Goal: Complete application form: Complete application form

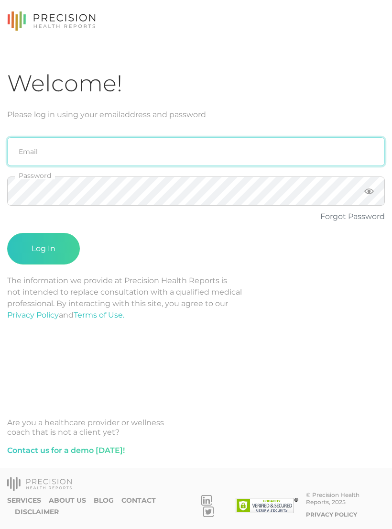
type input "emily.diaz@crafthealth.com"
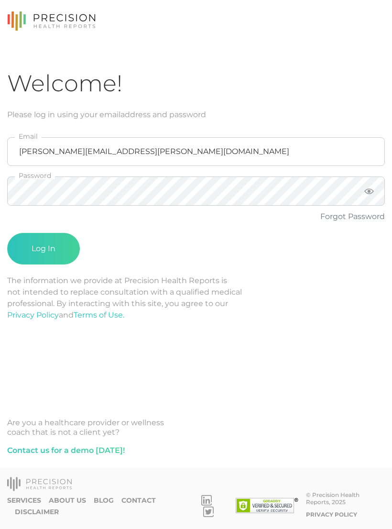
click at [44, 249] on button "Log In" at bounding box center [43, 249] width 73 height 32
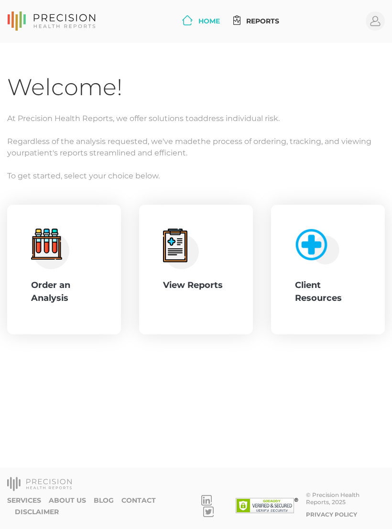
click at [64, 268] on icon ".cls-4{fill:#f3f3f3}.cls-5{fill:#e4e4e4}.cls-6{fill:#bbf7ff}.cls-7{fill:#8bf0ff…" at bounding box center [50, 249] width 38 height 41
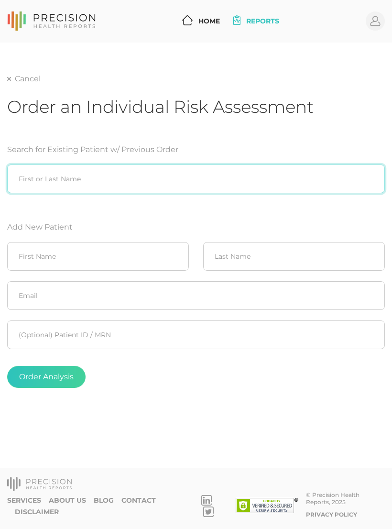
click at [302, 165] on input "search" at bounding box center [196, 179] width 378 height 29
type input "[PERSON_NAME]"
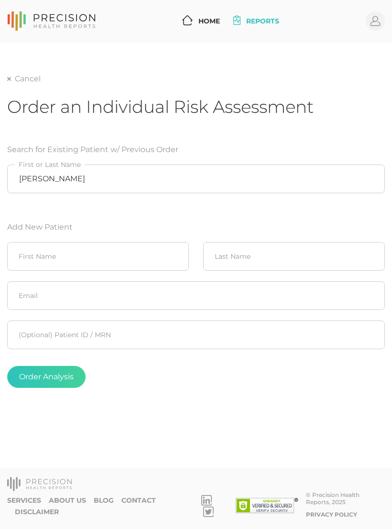
click at [331, 206] on form "Search for Existing Patient w/ Previous Order Bruce Sorrell First or Last Name …" at bounding box center [196, 265] width 378 height 267
click at [72, 254] on input "text" at bounding box center [98, 256] width 182 height 29
type input "Bruce"
click at [315, 252] on input "text" at bounding box center [294, 256] width 182 height 29
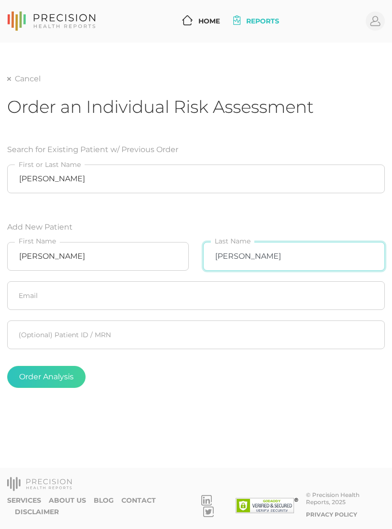
type input "Sorrell"
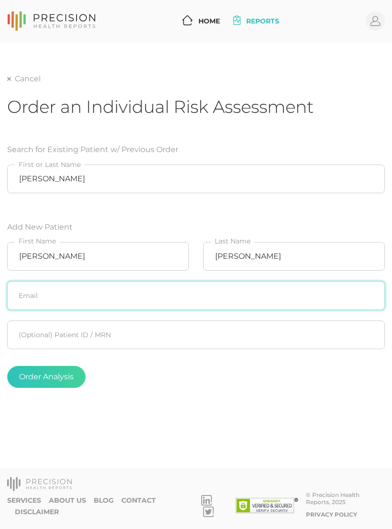
click at [244, 291] on input "text" at bounding box center [196, 295] width 378 height 29
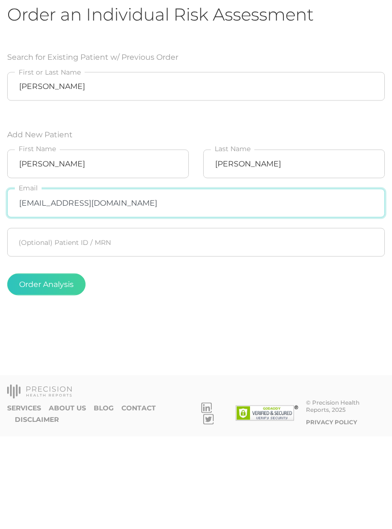
type input "[EMAIL_ADDRESS][DOMAIN_NAME]"
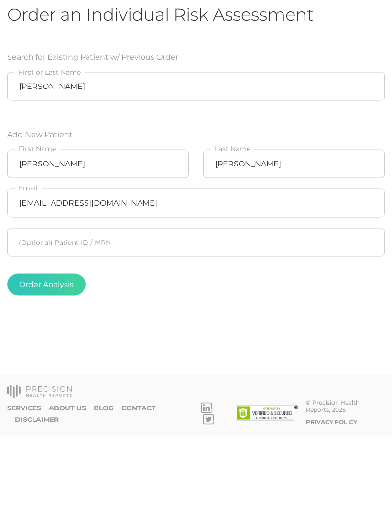
click at [57, 366] on button "Order Analysis" at bounding box center [46, 377] width 78 height 22
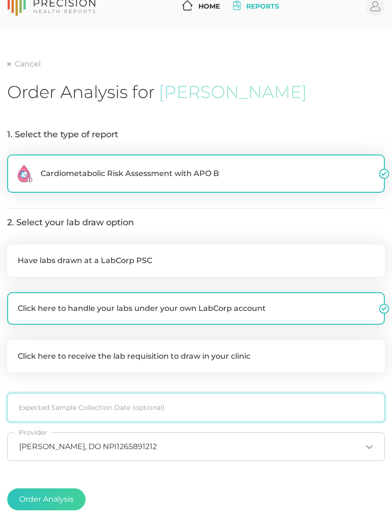
click at [171, 402] on input at bounding box center [196, 407] width 378 height 29
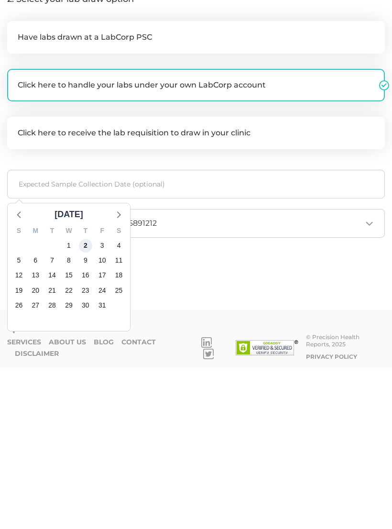
click at [87, 400] on span "2" at bounding box center [85, 406] width 13 height 13
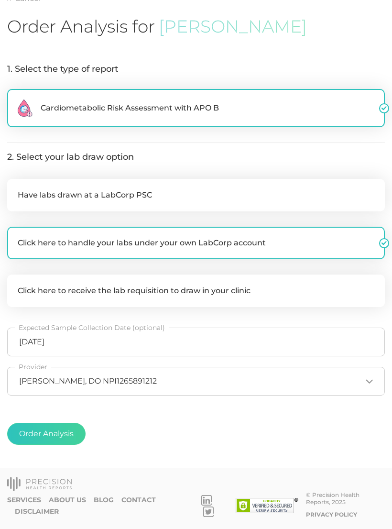
click at [68, 430] on button "Order Analysis" at bounding box center [46, 434] width 78 height 22
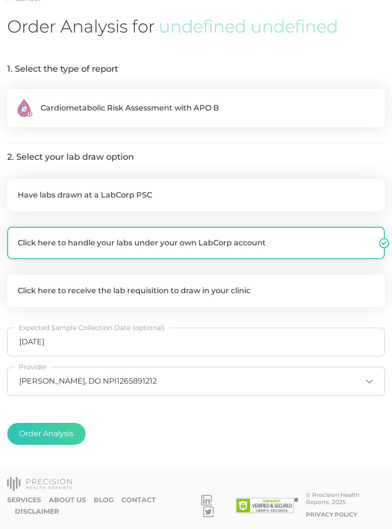
scroll to position [15, 0]
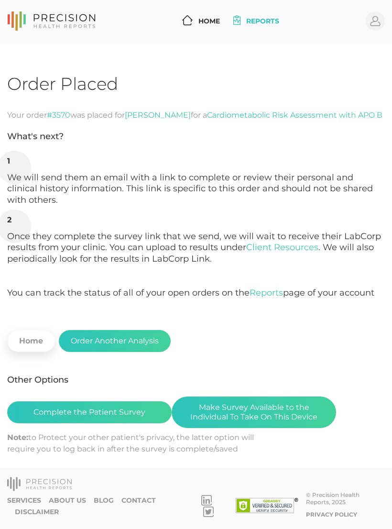
click at [297, 396] on button "Make Survey Available to the Individual To Take On This Device" at bounding box center [254, 412] width 165 height 32
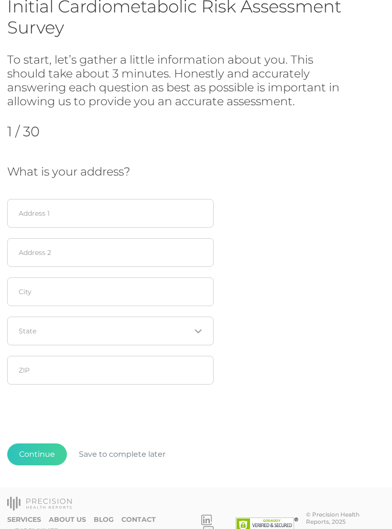
scroll to position [82, 0]
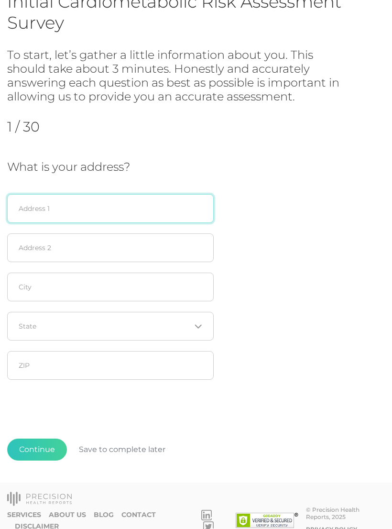
click at [152, 216] on input "text" at bounding box center [110, 208] width 207 height 29
type input "[STREET_ADDRESS]"
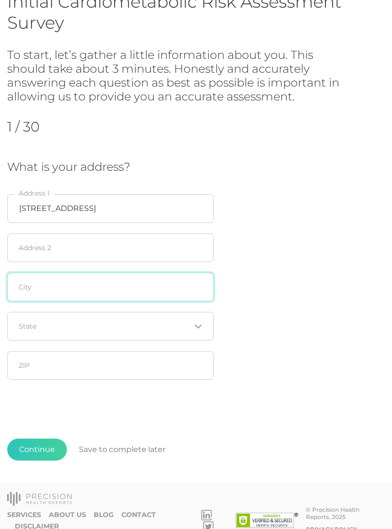
click at [99, 292] on input "text" at bounding box center [110, 287] width 207 height 29
type input "Tulsa"
click at [110, 330] on input "Search for option" at bounding box center [105, 326] width 172 height 10
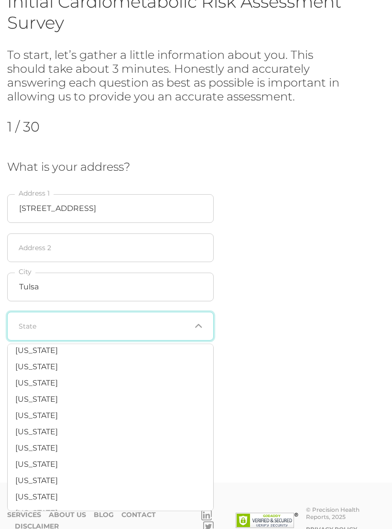
scroll to position [592, 0]
click at [57, 424] on li "[US_STATE]" at bounding box center [111, 432] width 206 height 16
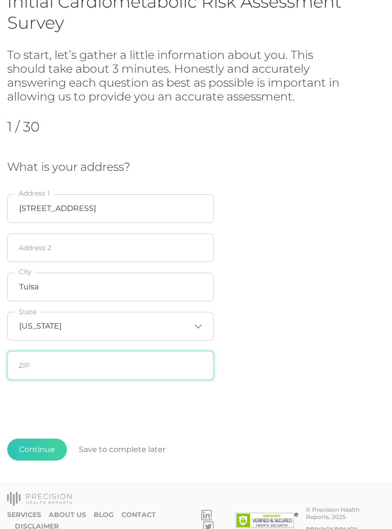
click at [98, 366] on input "text" at bounding box center [110, 365] width 207 height 29
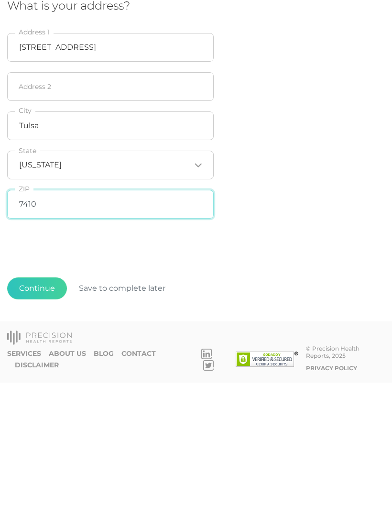
type input "74106"
click at [50, 424] on button "Continue" at bounding box center [37, 435] width 60 height 22
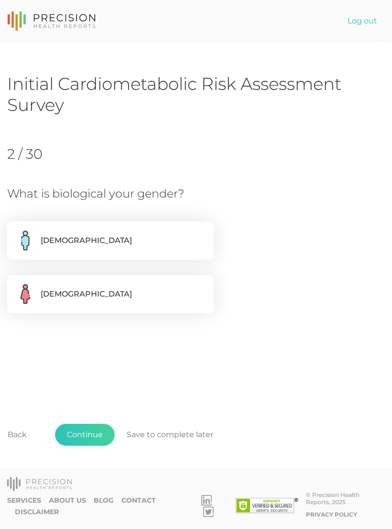
click at [131, 245] on label "[DEMOGRAPHIC_DATA]" at bounding box center [110, 240] width 207 height 38
click at [15, 231] on input "[DEMOGRAPHIC_DATA]" at bounding box center [11, 226] width 8 height 10
radio input "true"
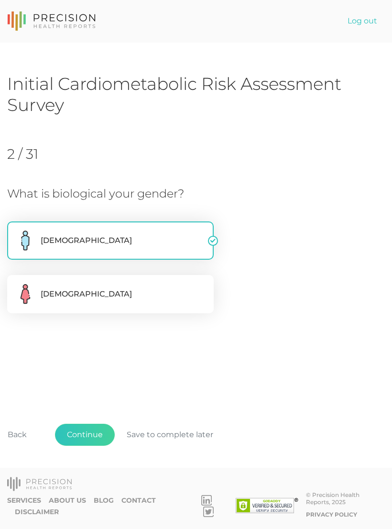
click at [103, 446] on button "Continue" at bounding box center [85, 435] width 60 height 22
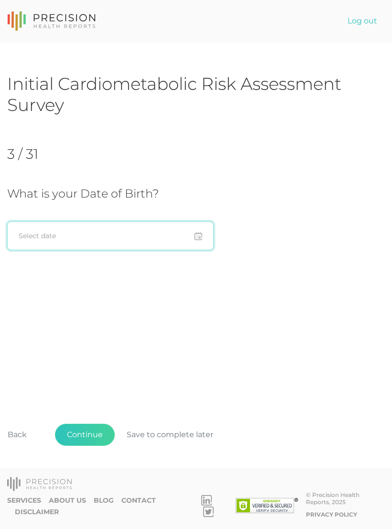
click at [148, 241] on input at bounding box center [110, 235] width 207 height 29
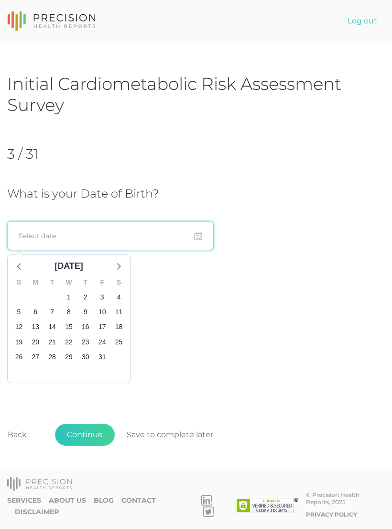
click at [147, 238] on input at bounding box center [110, 235] width 207 height 29
click at [204, 235] on input at bounding box center [110, 235] width 207 height 29
click at [122, 243] on input at bounding box center [110, 235] width 207 height 29
click at [117, 241] on input at bounding box center [110, 235] width 207 height 29
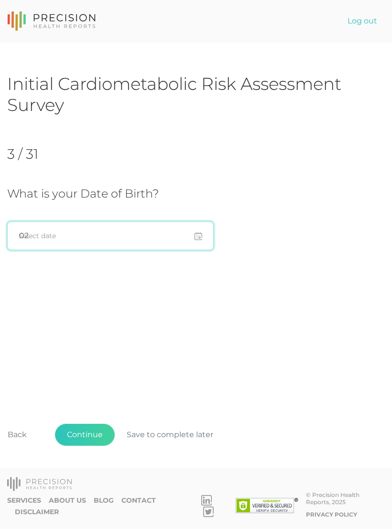
type input "0"
type input "F"
click at [199, 234] on input at bounding box center [110, 235] width 207 height 29
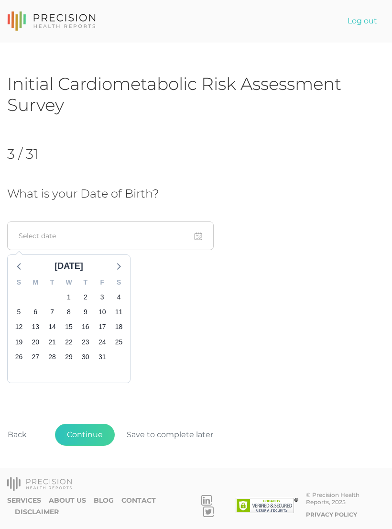
click at [25, 267] on icon at bounding box center [19, 266] width 12 height 12
click at [25, 264] on icon at bounding box center [19, 266] width 12 height 12
click at [84, 332] on span "14" at bounding box center [85, 326] width 13 height 13
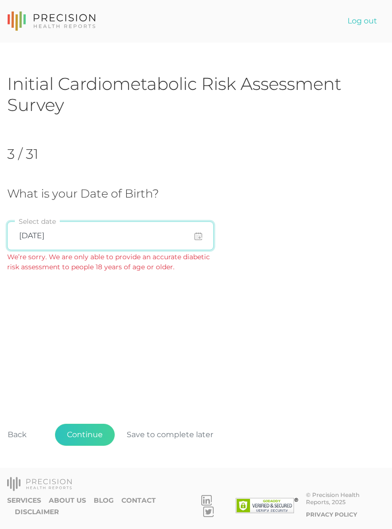
click at [201, 232] on input "[DATE]" at bounding box center [110, 235] width 207 height 29
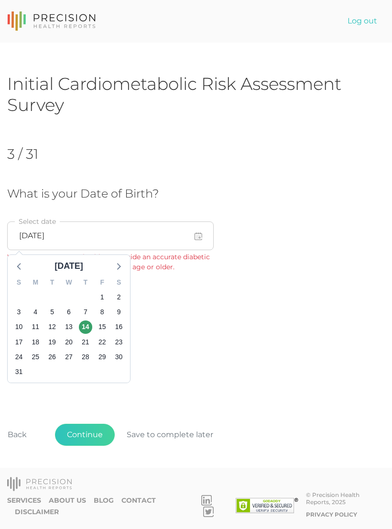
click at [24, 269] on icon at bounding box center [19, 266] width 12 height 12
click at [26, 265] on div at bounding box center [19, 266] width 14 height 14
click at [26, 268] on div at bounding box center [19, 266] width 14 height 14
click at [25, 267] on icon at bounding box center [19, 266] width 12 height 12
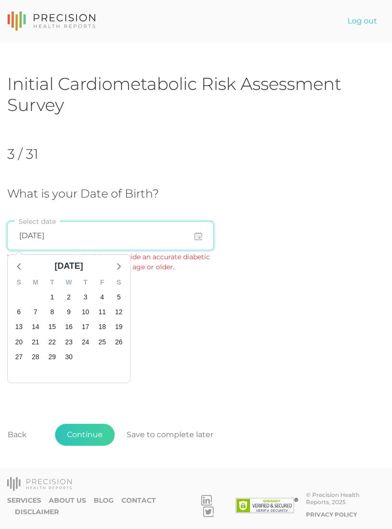
click at [120, 221] on input "[DATE]" at bounding box center [110, 235] width 207 height 29
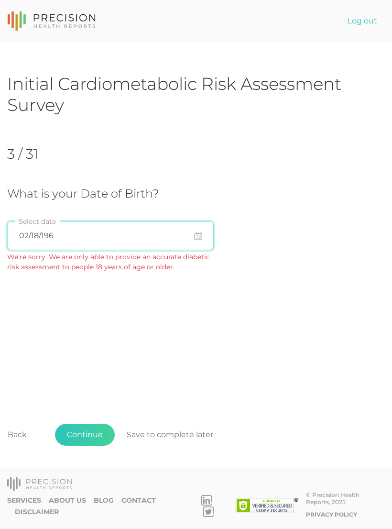
type input "[DATE]"
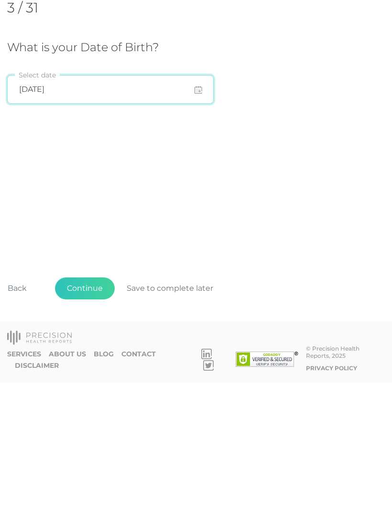
scroll to position [15, 0]
click at [87, 424] on button "Continue" at bounding box center [85, 435] width 60 height 22
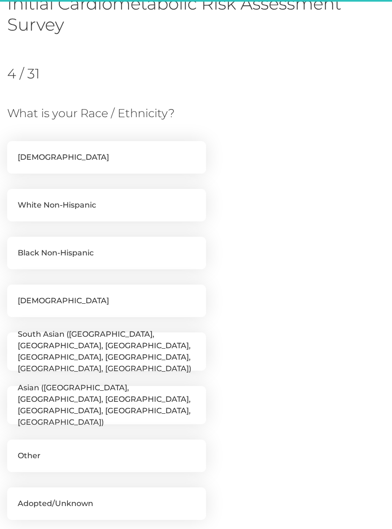
scroll to position [131, 0]
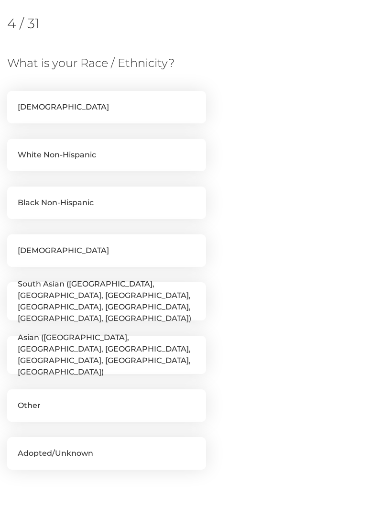
click at [67, 162] on label "White Non-Hispanic" at bounding box center [106, 155] width 199 height 33
click at [15, 148] on input "White Non-Hispanic" at bounding box center [11, 144] width 8 height 10
checkbox input "true"
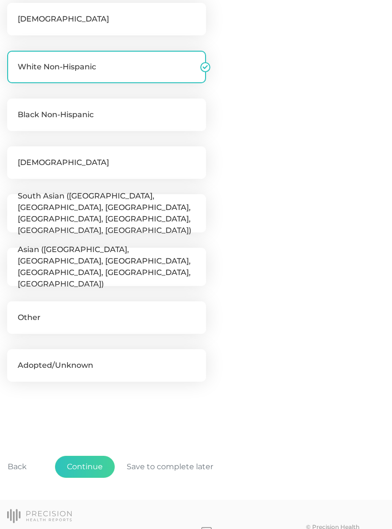
scroll to position [235, 0]
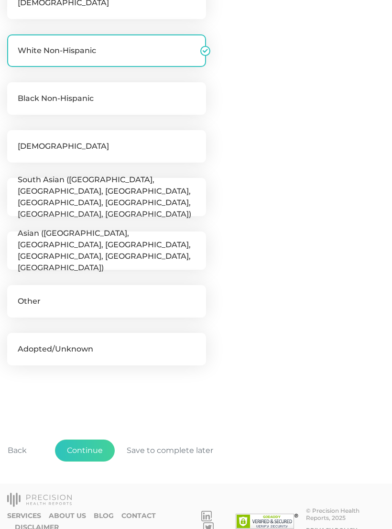
click at [97, 451] on button "Continue" at bounding box center [85, 451] width 60 height 22
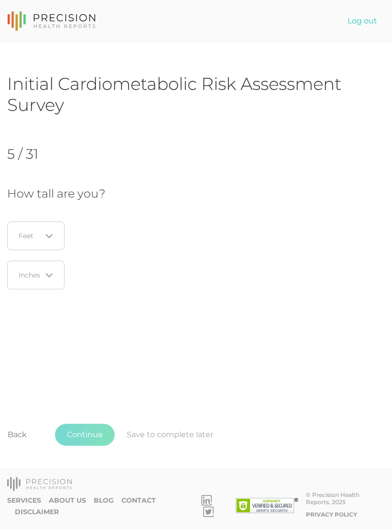
scroll to position [0, 0]
click at [52, 233] on icon "Search for option" at bounding box center [49, 236] width 8 height 8
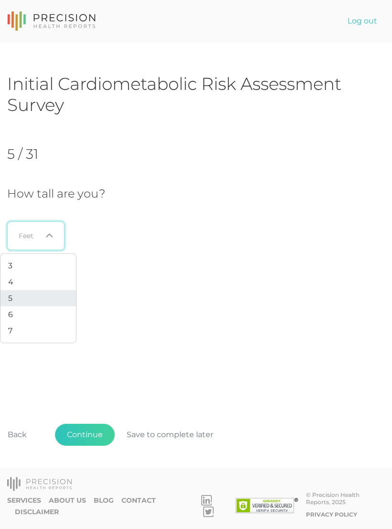
click at [13, 297] on li "5" at bounding box center [38, 298] width 76 height 16
click at [51, 275] on icon "Search for option" at bounding box center [49, 276] width 8 height 8
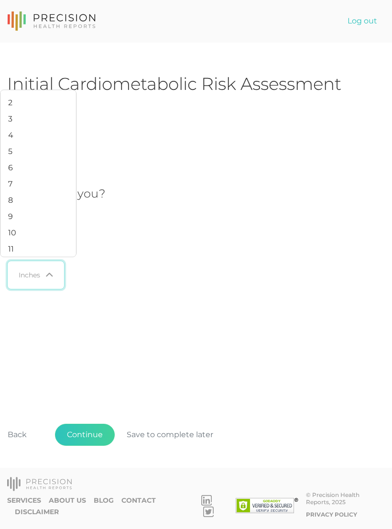
scroll to position [32, 0]
click at [18, 258] on li "11" at bounding box center [38, 250] width 76 height 16
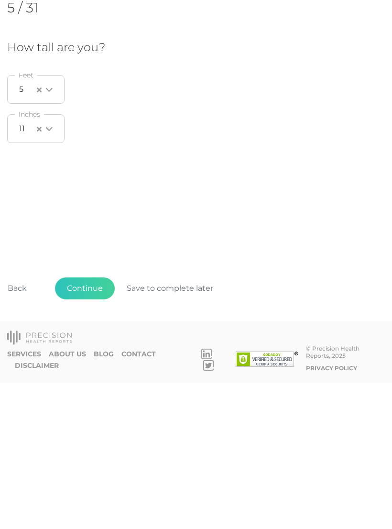
scroll to position [15, 0]
click at [91, 424] on button "Continue" at bounding box center [85, 435] width 60 height 22
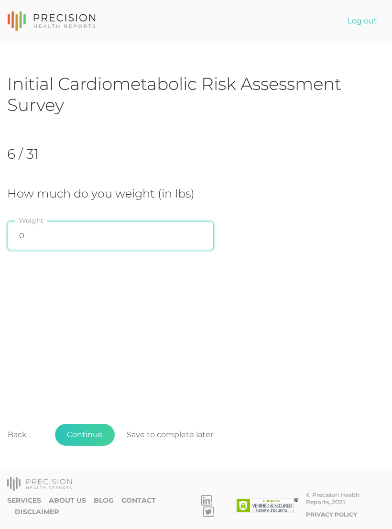
click at [121, 236] on input "0" at bounding box center [110, 235] width 207 height 29
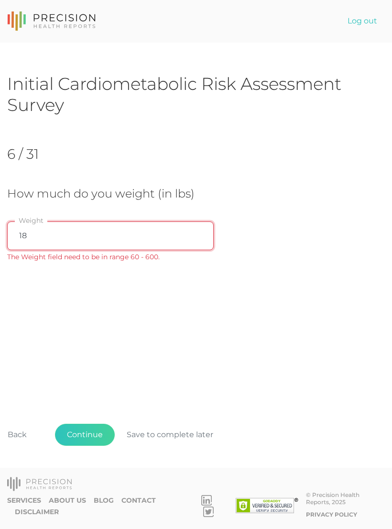
type input "185"
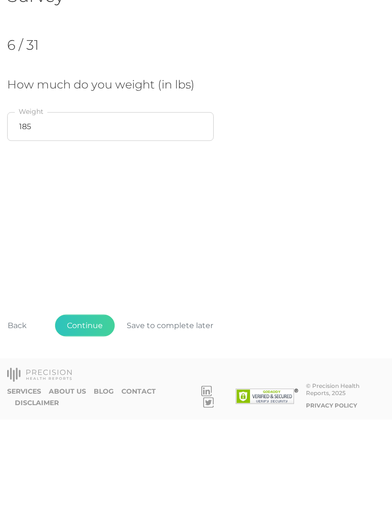
click at [92, 424] on button "Continue" at bounding box center [85, 435] width 60 height 22
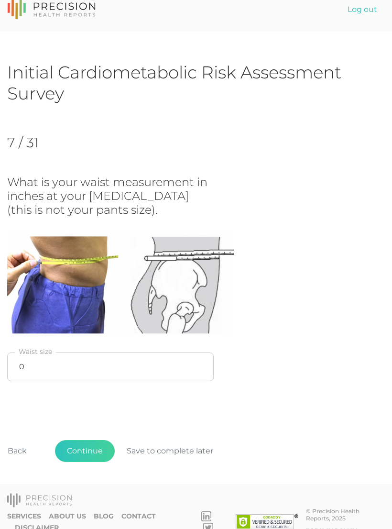
scroll to position [11, 0]
click at [62, 364] on input "0" at bounding box center [110, 366] width 207 height 29
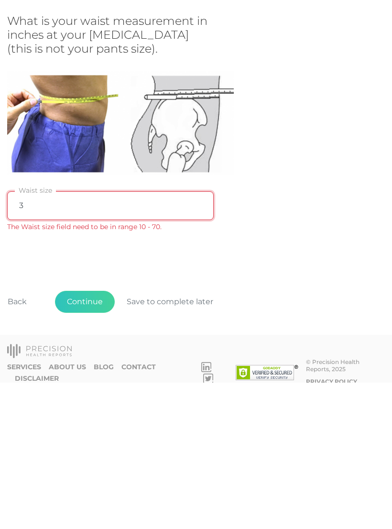
type input "35"
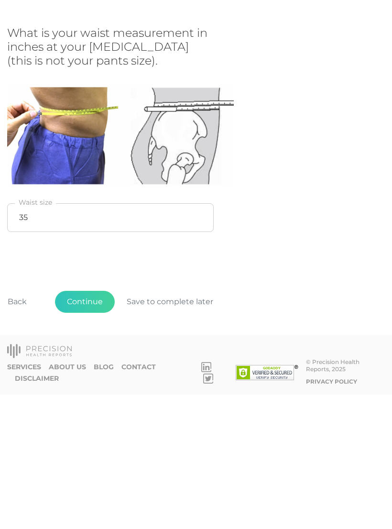
click at [93, 425] on button "Continue" at bounding box center [85, 436] width 60 height 22
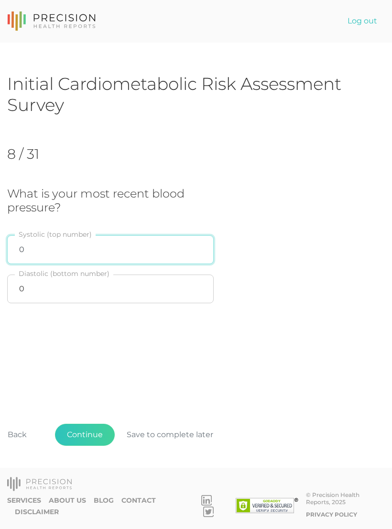
click at [76, 252] on input "0" at bounding box center [110, 249] width 207 height 29
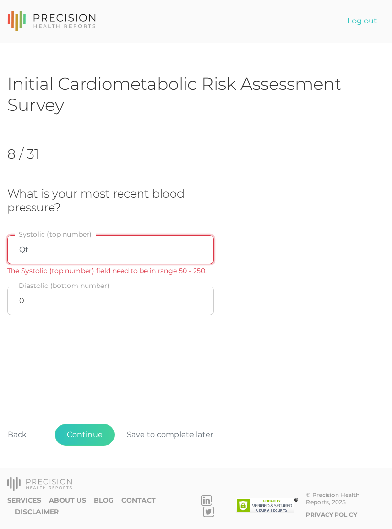
type input "Q"
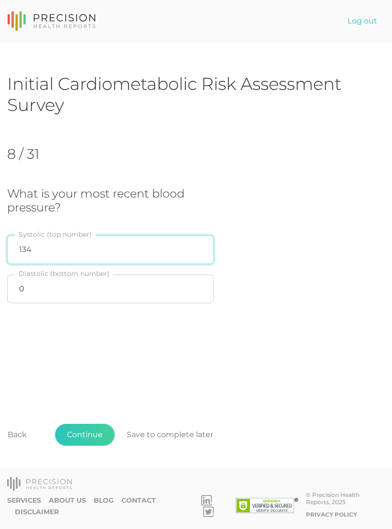
type input "134"
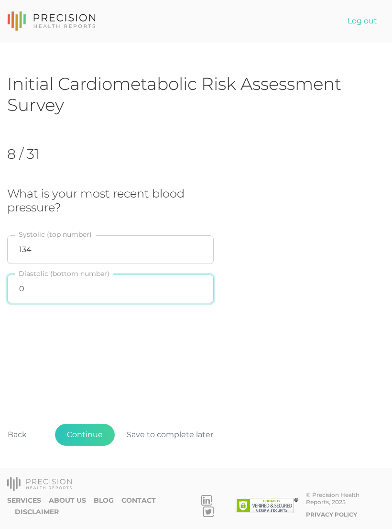
click at [79, 292] on input "0" at bounding box center [110, 289] width 207 height 29
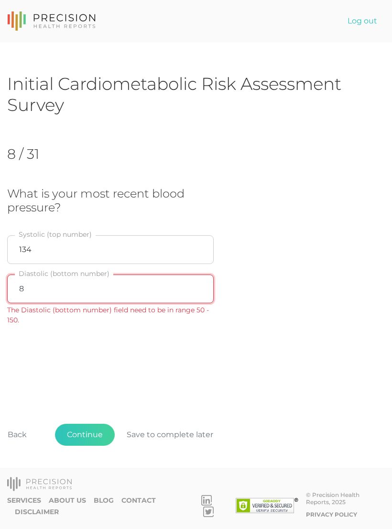
type input "82"
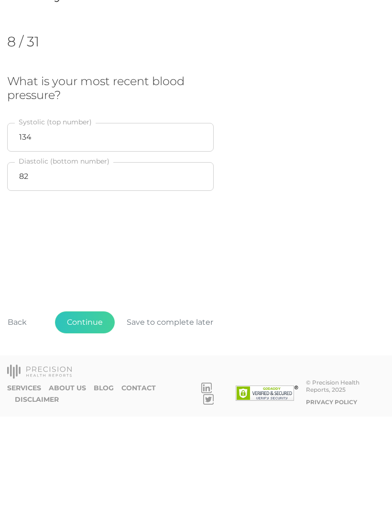
click at [90, 424] on button "Continue" at bounding box center [85, 435] width 60 height 22
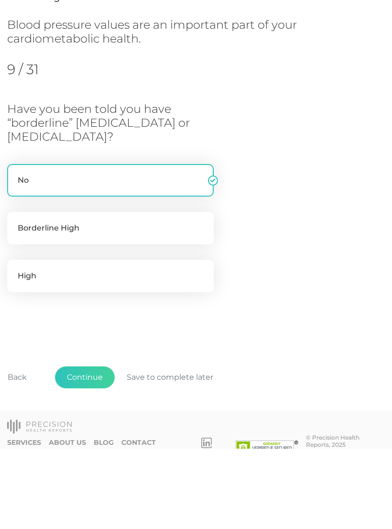
scroll to position [38, 0]
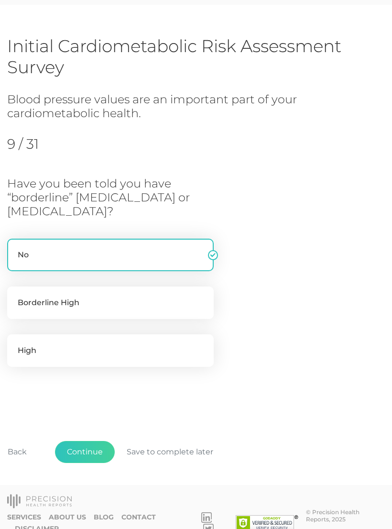
click at [110, 304] on label "Borderline High" at bounding box center [110, 302] width 207 height 33
click at [15, 296] on input "Borderline High" at bounding box center [11, 291] width 8 height 10
radio input "true"
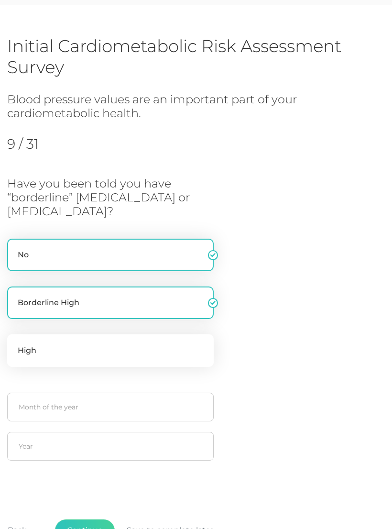
radio input "false"
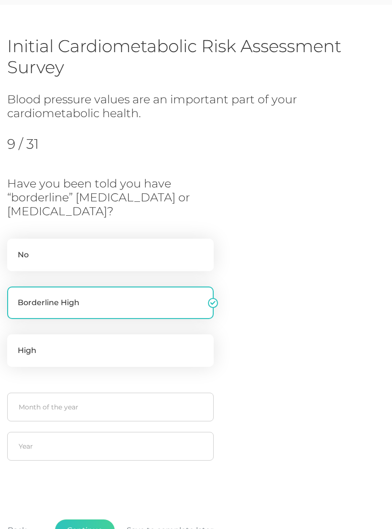
click at [97, 528] on button "Continue" at bounding box center [85, 530] width 60 height 22
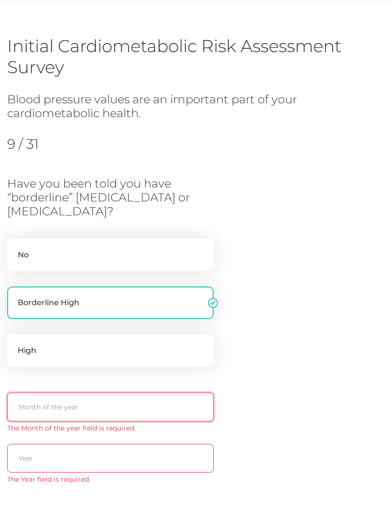
click at [156, 408] on input "text" at bounding box center [110, 407] width 207 height 29
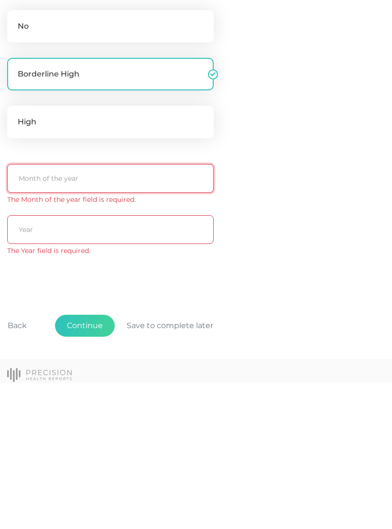
scroll to position [121, 0]
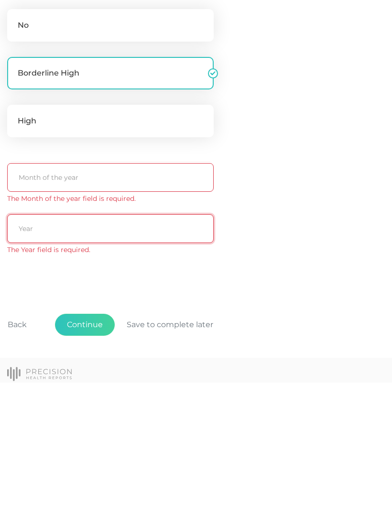
click at [66, 361] on input "text" at bounding box center [110, 375] width 207 height 29
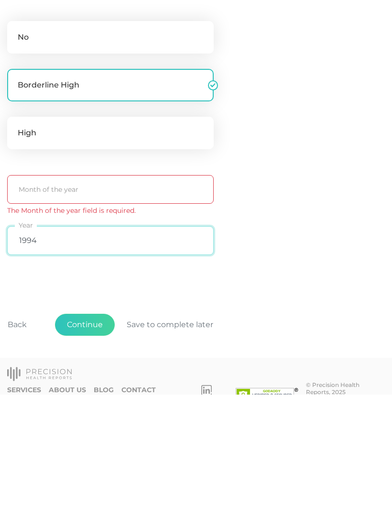
type input "1994"
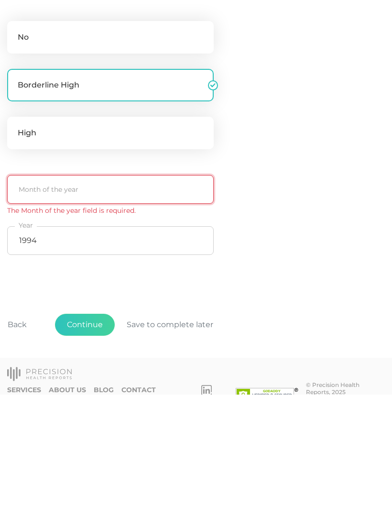
click at [59, 309] on input "text" at bounding box center [110, 323] width 207 height 29
click at [88, 448] on button "Continue" at bounding box center [85, 459] width 60 height 22
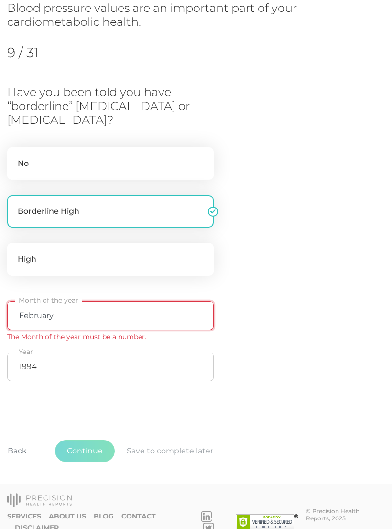
click at [90, 314] on input "February" at bounding box center [110, 315] width 207 height 29
type input "F"
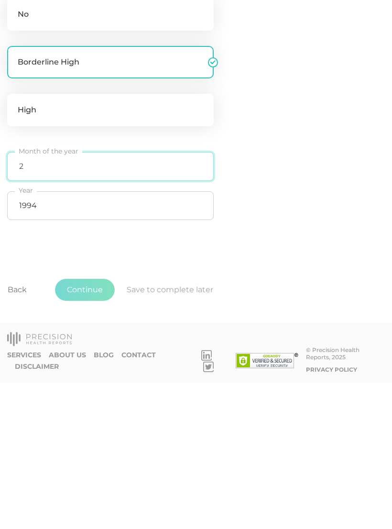
type input "2"
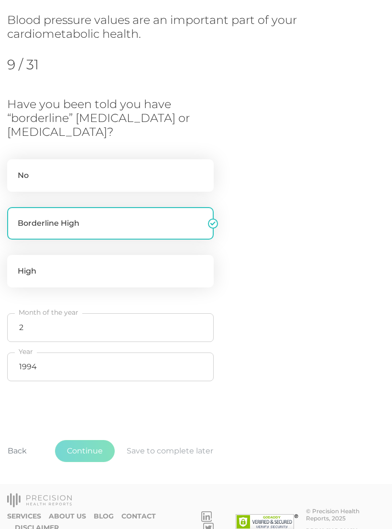
click at [296, 187] on div "Have you been told you have “borderline” [MEDICAL_DATA] or [MEDICAL_DATA]? No B…" at bounding box center [196, 242] width 378 height 289
click at [17, 453] on button "Back" at bounding box center [17, 451] width 43 height 22
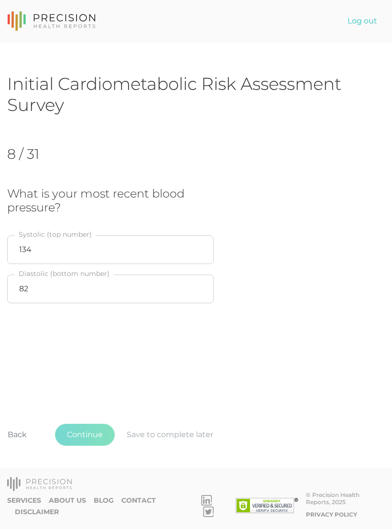
click at [18, 446] on button "Back" at bounding box center [17, 435] width 43 height 22
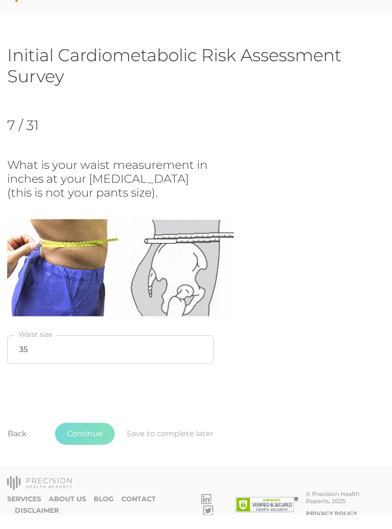
scroll to position [11, 0]
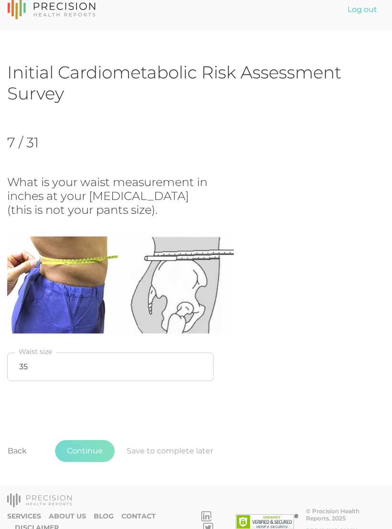
click at [165, 442] on span "Continue Save to complete later" at bounding box center [140, 451] width 170 height 22
click at [165, 449] on span "Continue Save to complete later" at bounding box center [140, 451] width 170 height 22
click at [23, 447] on button "Back" at bounding box center [17, 451] width 43 height 22
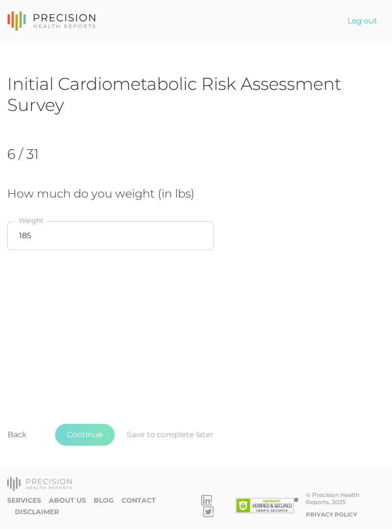
click at [20, 446] on button "Back" at bounding box center [17, 435] width 43 height 22
click at [176, 446] on span "Continue Save to complete later" at bounding box center [140, 435] width 170 height 22
click at [17, 446] on button "Back" at bounding box center [17, 435] width 43 height 22
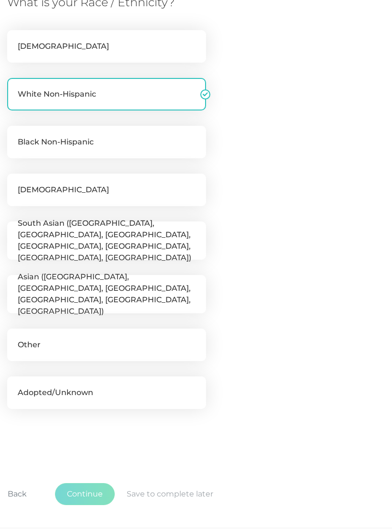
scroll to position [235, 0]
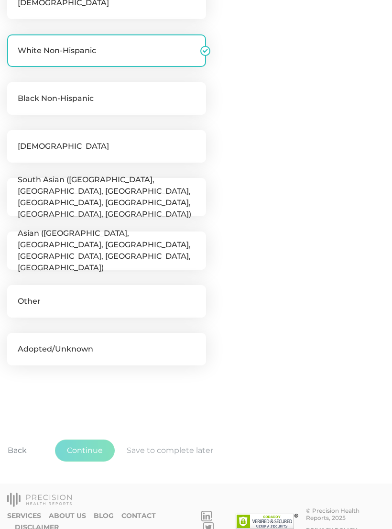
click at [15, 449] on button "Back" at bounding box center [17, 451] width 43 height 22
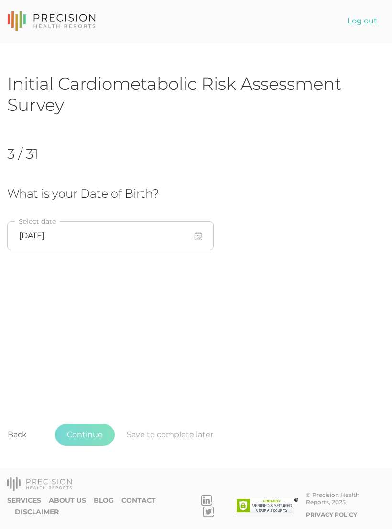
click at [19, 446] on button "Back" at bounding box center [17, 435] width 43 height 22
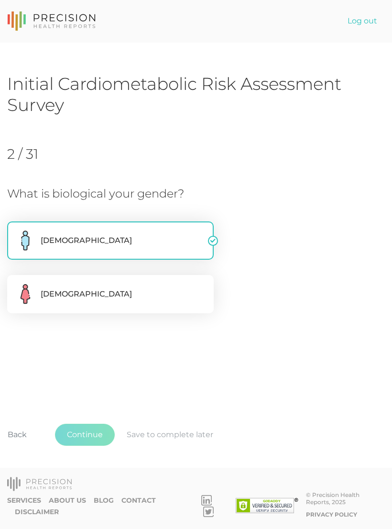
click at [22, 446] on button "Back" at bounding box center [17, 435] width 43 height 22
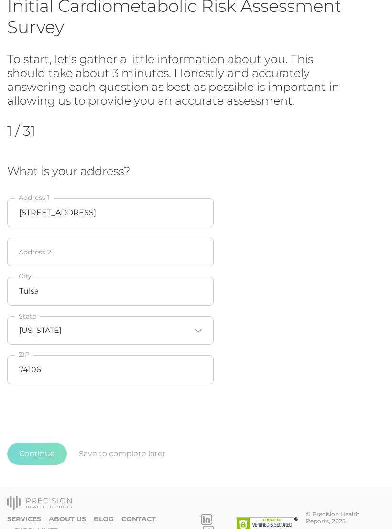
scroll to position [82, 0]
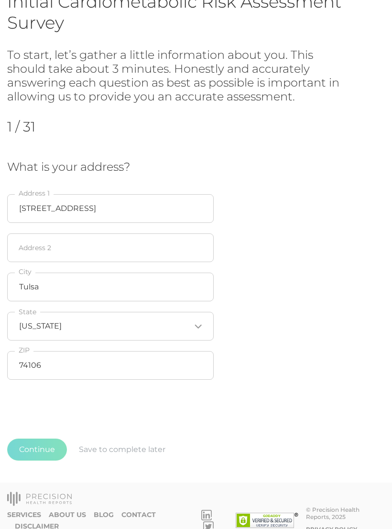
click at [112, 451] on span "Continue Save to complete later" at bounding box center [92, 450] width 170 height 22
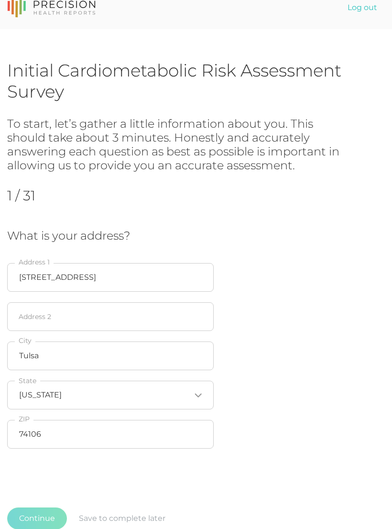
scroll to position [0, 0]
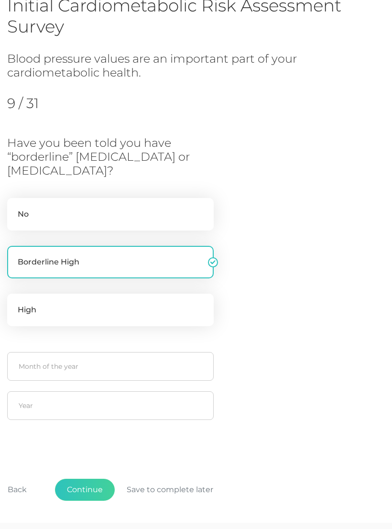
scroll to position [117, 0]
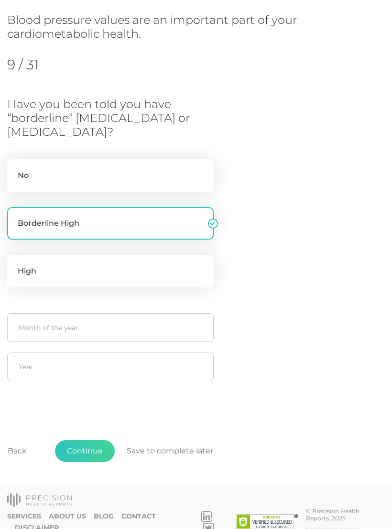
click at [88, 451] on button "Continue" at bounding box center [85, 451] width 60 height 22
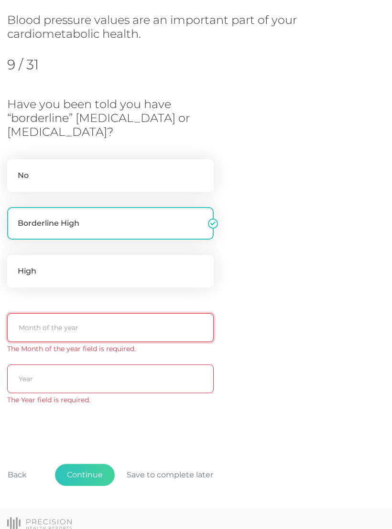
click at [132, 328] on input "text" at bounding box center [110, 327] width 207 height 29
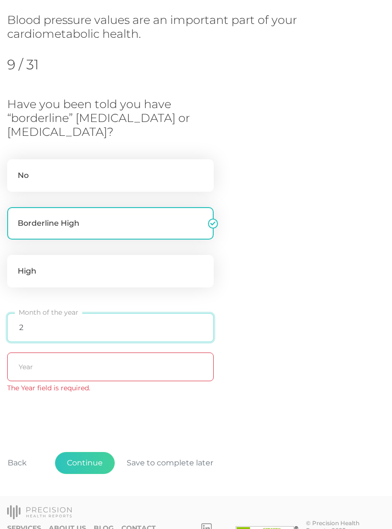
type input "2"
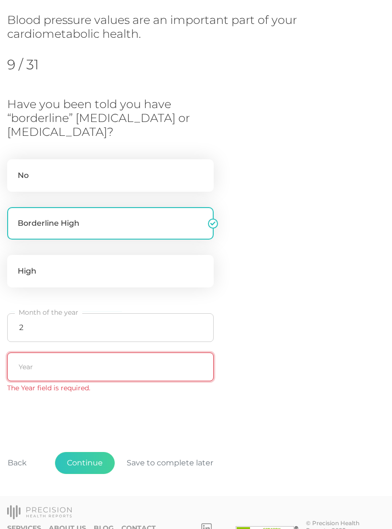
click at [150, 357] on input "text" at bounding box center [110, 366] width 207 height 29
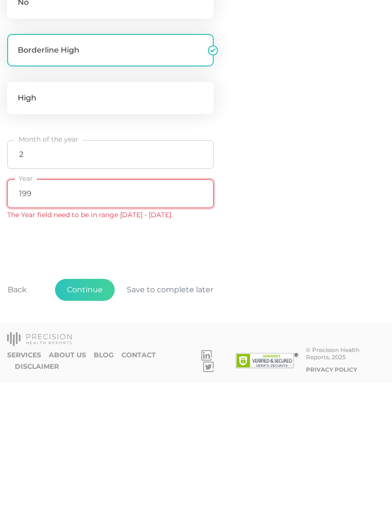
type input "1994"
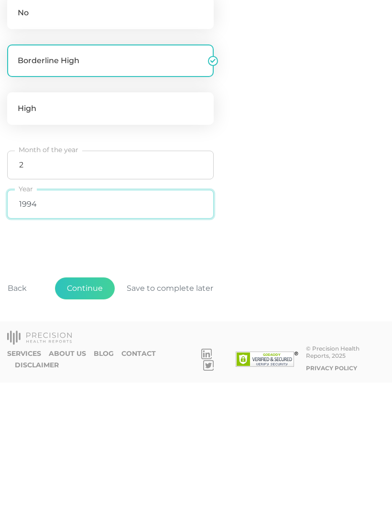
scroll to position [132, 0]
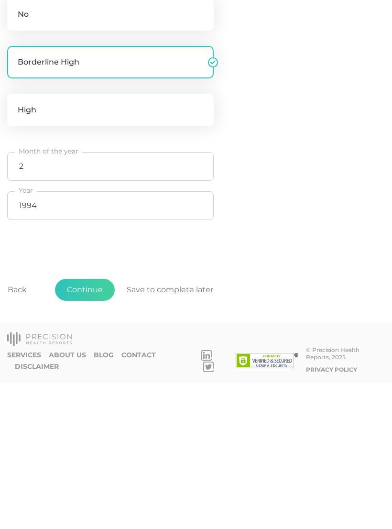
click at [95, 425] on button "Continue" at bounding box center [85, 436] width 60 height 22
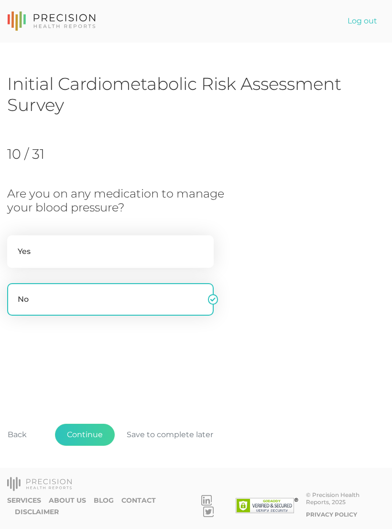
click at [91, 446] on button "Continue" at bounding box center [85, 435] width 60 height 22
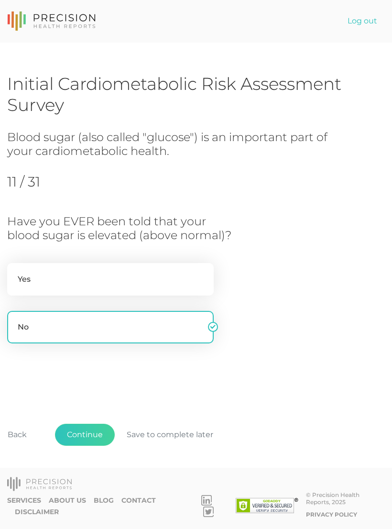
click at [88, 445] on button "Continue" at bounding box center [85, 435] width 60 height 22
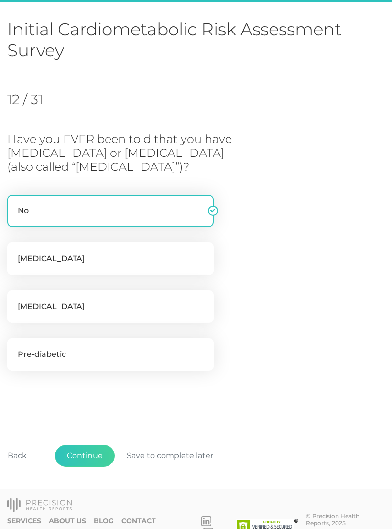
scroll to position [59, 0]
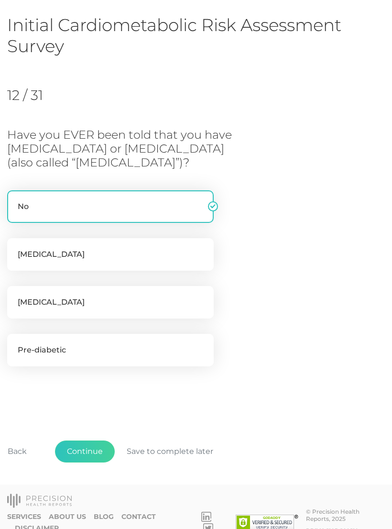
click at [83, 446] on button "Continue" at bounding box center [85, 451] width 60 height 22
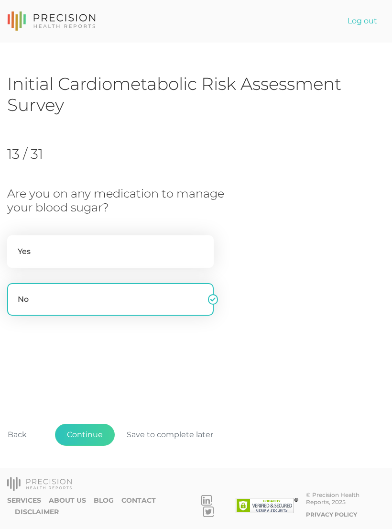
click at [20, 446] on button "Back" at bounding box center [17, 435] width 43 height 22
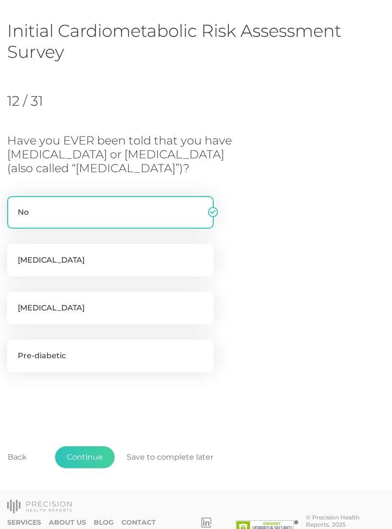
scroll to position [59, 0]
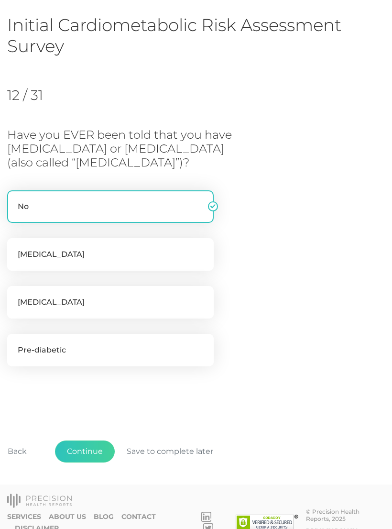
click at [23, 448] on button "Back" at bounding box center [17, 451] width 43 height 22
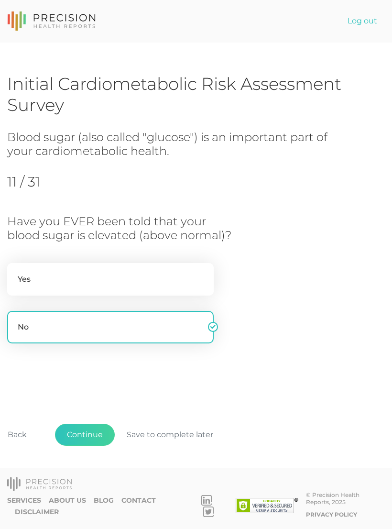
click at [19, 446] on button "Back" at bounding box center [17, 435] width 43 height 22
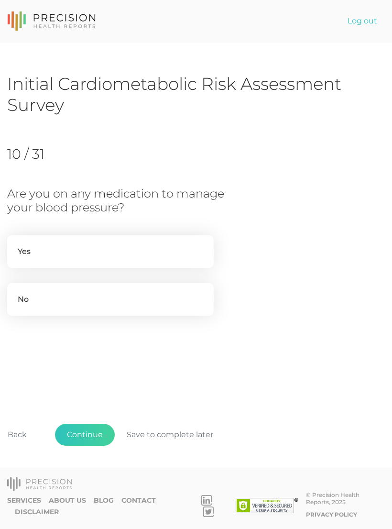
click at [21, 446] on button "Back" at bounding box center [17, 435] width 43 height 22
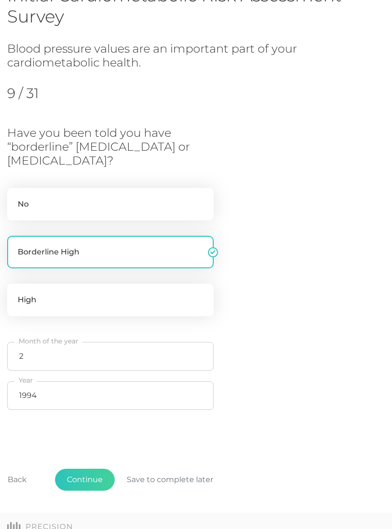
scroll to position [117, 0]
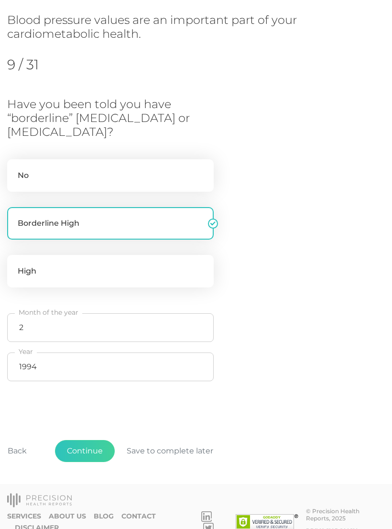
click at [84, 445] on button "Continue" at bounding box center [85, 451] width 60 height 22
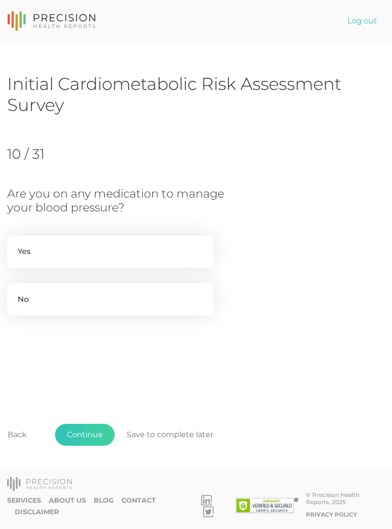
click at [23, 257] on label "Yes" at bounding box center [110, 251] width 207 height 33
click at [15, 245] on input "Yes" at bounding box center [11, 240] width 8 height 10
radio input "true"
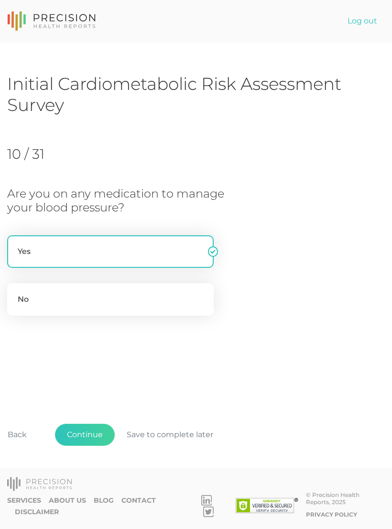
click at [96, 446] on button "Continue" at bounding box center [85, 435] width 60 height 22
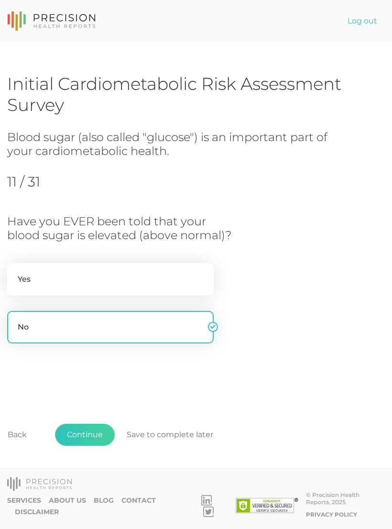
click at [47, 280] on label "Yes" at bounding box center [110, 279] width 207 height 33
click at [15, 273] on input "Yes" at bounding box center [11, 268] width 8 height 10
radio input "true"
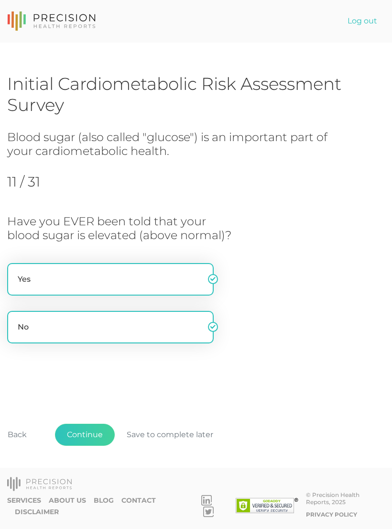
radio input "false"
click at [99, 446] on button "Continue" at bounding box center [85, 435] width 60 height 22
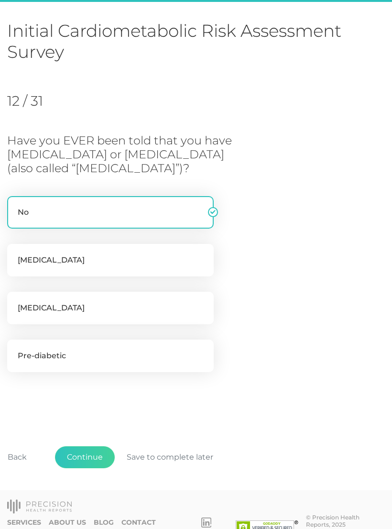
scroll to position [59, 0]
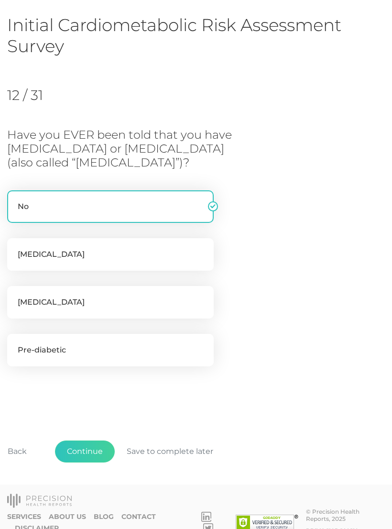
click at [74, 352] on label "Pre-diabetic" at bounding box center [110, 350] width 207 height 33
click at [15, 343] on input "Pre-diabetic" at bounding box center [11, 339] width 8 height 10
checkbox input "true"
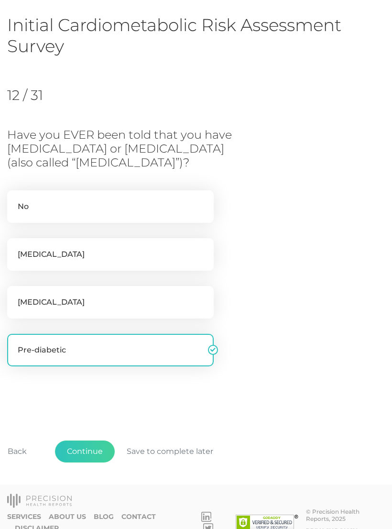
checkbox input "false"
click at [82, 353] on label "Pre-diabetic" at bounding box center [110, 350] width 207 height 33
click at [15, 343] on input "Pre-diabetic" at bounding box center [11, 339] width 8 height 10
checkbox input "false"
click at [45, 215] on label "No" at bounding box center [110, 206] width 207 height 33
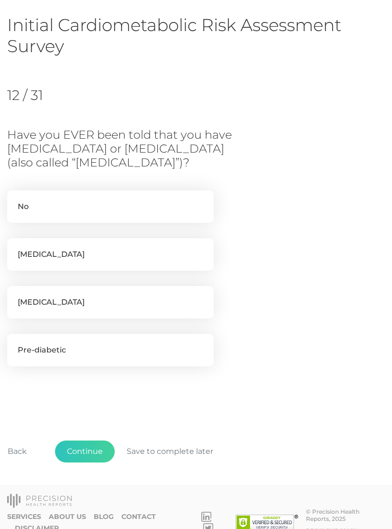
click at [15, 200] on input "No" at bounding box center [11, 195] width 8 height 10
checkbox input "true"
click at [96, 458] on button "Continue" at bounding box center [85, 451] width 60 height 22
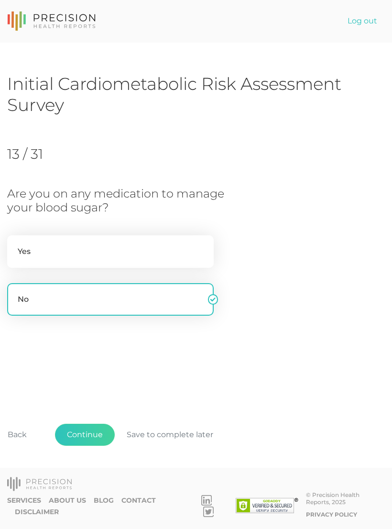
click at [88, 446] on button "Continue" at bounding box center [85, 435] width 60 height 22
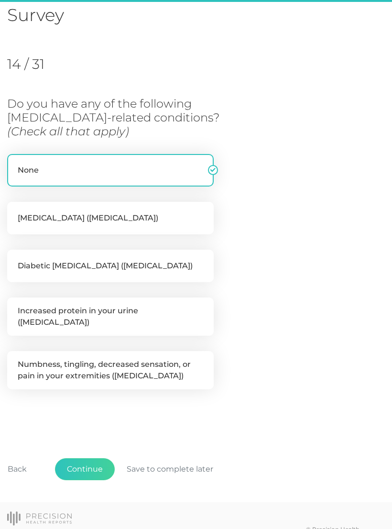
scroll to position [102, 0]
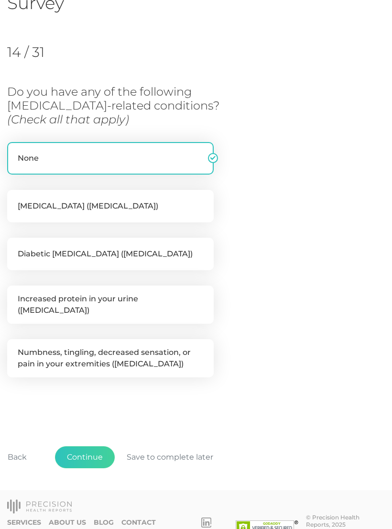
click at [96, 453] on button "Continue" at bounding box center [85, 457] width 60 height 22
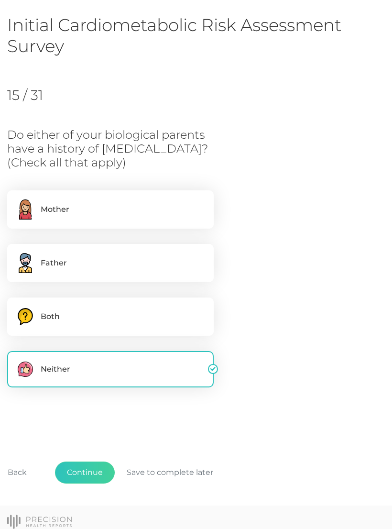
click at [98, 213] on label "Mother" at bounding box center [110, 209] width 207 height 38
click at [15, 200] on input "Mother" at bounding box center [11, 195] width 8 height 10
checkbox input "true"
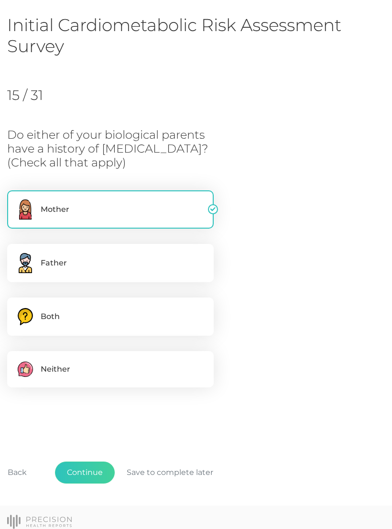
checkbox input "false"
click at [102, 262] on label ".cls-3,.cls-4{fill-rule:evenodd}.cls-3{fill:#6d91ac}.cls-4{fill:#ffcd69} Father" at bounding box center [110, 263] width 207 height 38
click at [15, 253] on input ".cls-3,.cls-4{fill-rule:evenodd}.cls-3{fill:#6d91ac}.cls-4{fill:#ffcd69} Father" at bounding box center [11, 249] width 8 height 10
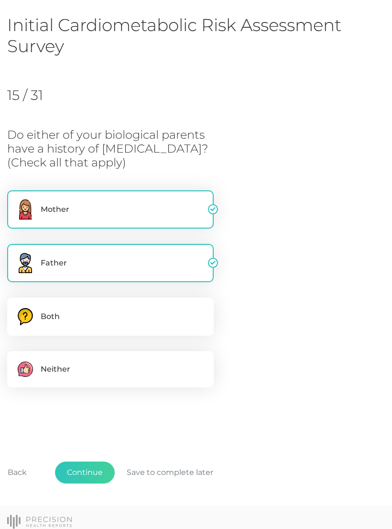
click at [178, 268] on label ".cls-3,.cls-4{fill-rule:evenodd}.cls-3{fill:#6d91ac}.cls-4{fill:#ffcd69} Father" at bounding box center [110, 263] width 207 height 38
click at [15, 253] on input ".cls-3,.cls-4{fill-rule:evenodd}.cls-3{fill:#6d91ac}.cls-4{fill:#ffcd69} Father" at bounding box center [11, 249] width 8 height 10
checkbox input "false"
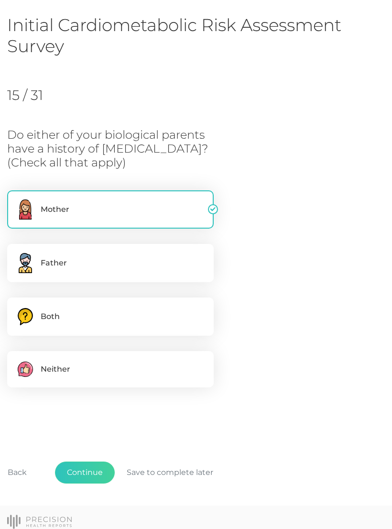
click at [138, 204] on label "Mother" at bounding box center [110, 209] width 207 height 38
click at [15, 200] on input "Mother" at bounding box center [11, 195] width 8 height 10
checkbox input "false"
click at [86, 365] on label "Neither" at bounding box center [110, 369] width 207 height 36
click at [15, 361] on input "Neither" at bounding box center [11, 356] width 8 height 10
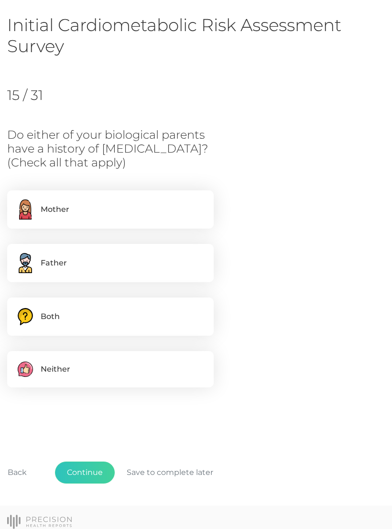
checkbox input "true"
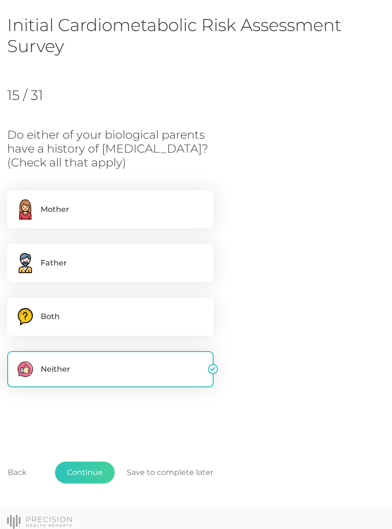
click at [99, 471] on button "Continue" at bounding box center [85, 473] width 60 height 22
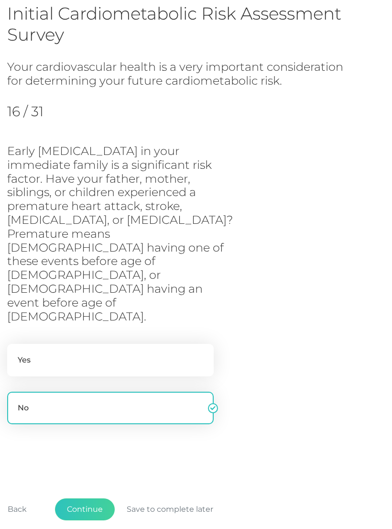
scroll to position [70, 0]
click at [116, 344] on label "Yes" at bounding box center [110, 360] width 207 height 33
click at [15, 344] on input "Yes" at bounding box center [11, 349] width 8 height 10
radio input "true"
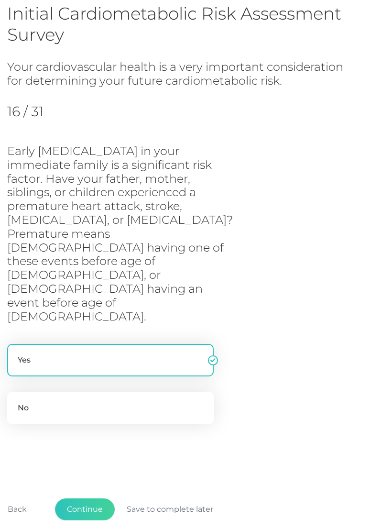
click at [94, 392] on label "No" at bounding box center [110, 408] width 207 height 33
click at [15, 392] on input "No" at bounding box center [11, 397] width 8 height 10
radio input "true"
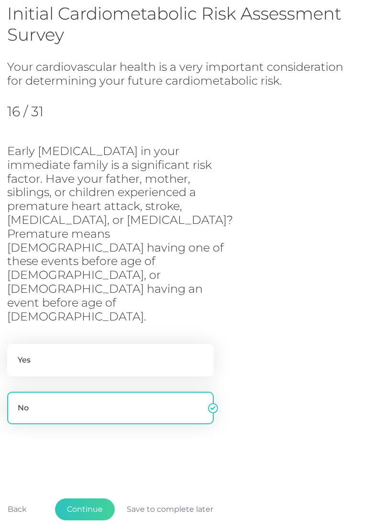
click at [97, 498] on button "Continue" at bounding box center [85, 509] width 60 height 22
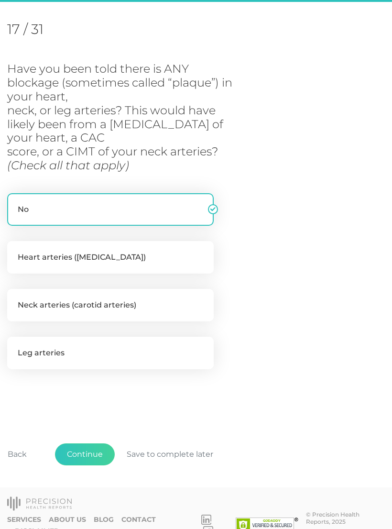
scroll to position [126, 0]
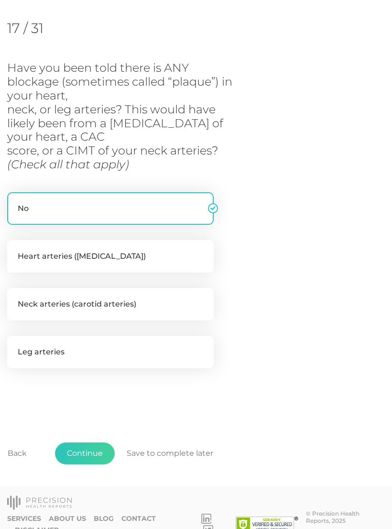
click at [88, 456] on button "Continue" at bounding box center [85, 453] width 60 height 22
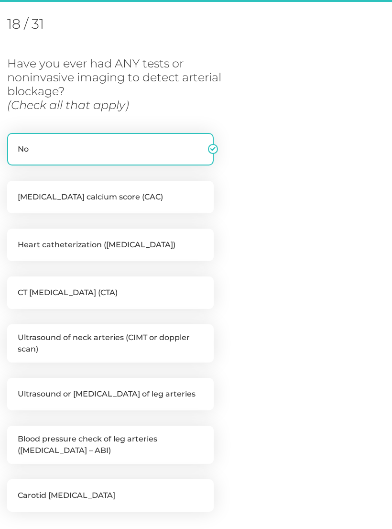
scroll to position [131, 0]
click at [62, 189] on label "Coronary artery calcium score (CAC)" at bounding box center [110, 196] width 207 height 33
click at [15, 189] on input "Coronary artery calcium score (CAC)" at bounding box center [11, 185] width 8 height 10
checkbox input "true"
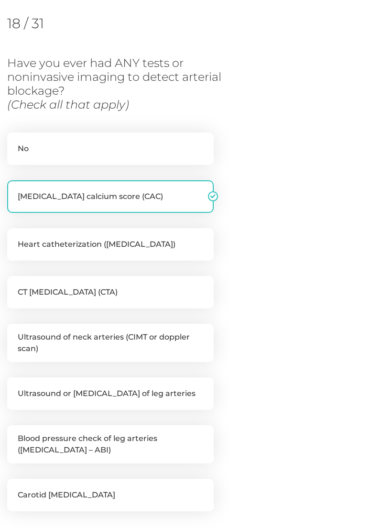
checkbox input "false"
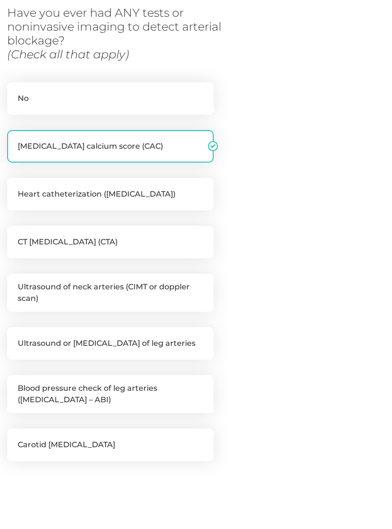
scroll to position [181, 0]
click at [68, 282] on label "Ultrasound of neck arteries (CIMT or doppler scan)" at bounding box center [110, 293] width 207 height 38
click at [15, 282] on input "Ultrasound of neck arteries (CIMT or doppler scan)" at bounding box center [11, 279] width 8 height 10
checkbox input "true"
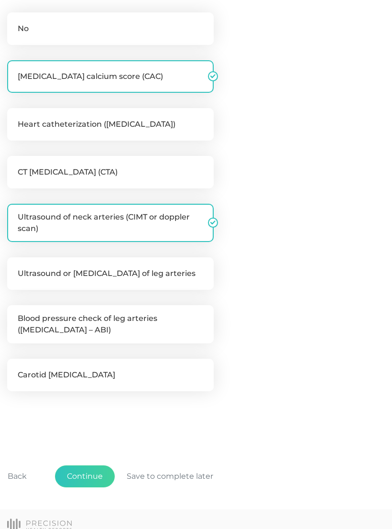
click at [88, 471] on button "Continue" at bounding box center [85, 476] width 60 height 22
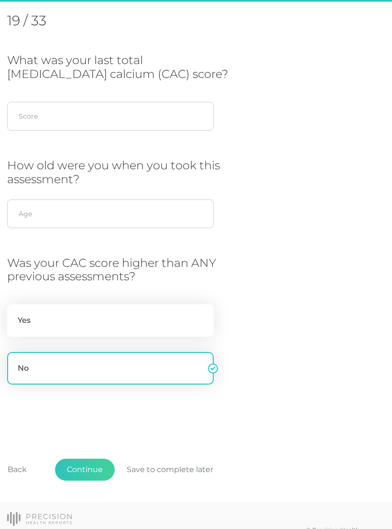
scroll to position [131, 0]
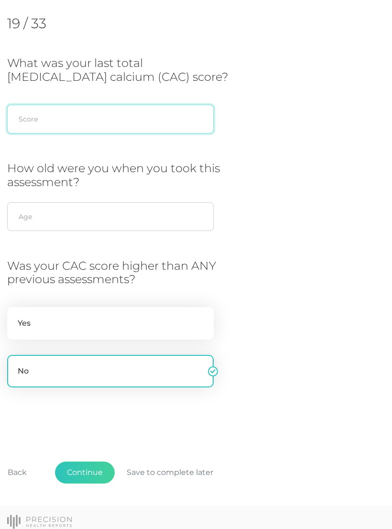
click at [55, 112] on input "text" at bounding box center [110, 119] width 207 height 29
type input "O"
type input "0"
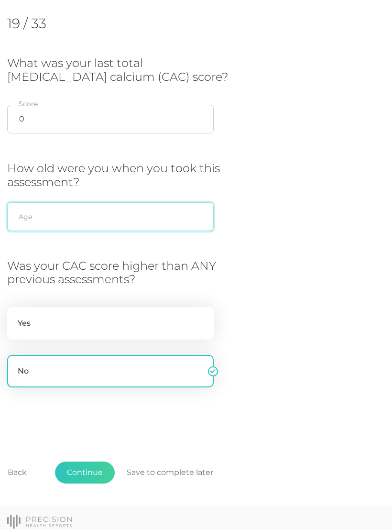
click at [161, 220] on input "text" at bounding box center [110, 216] width 207 height 29
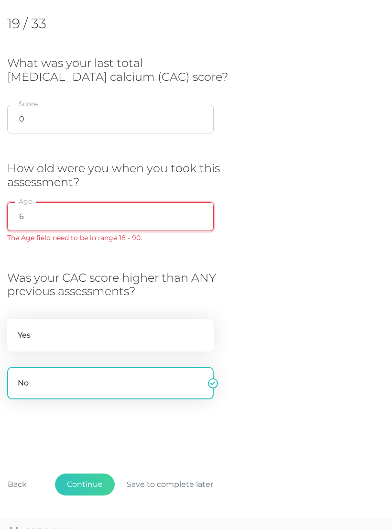
type input "64"
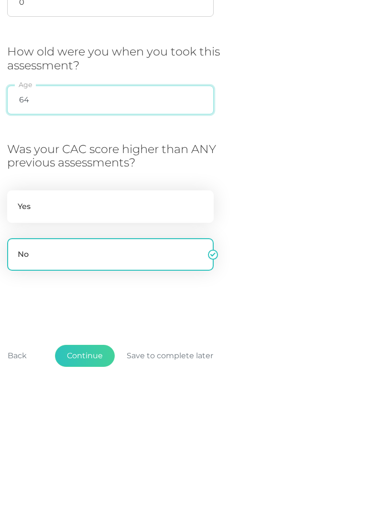
click at [92, 491] on button "Continue" at bounding box center [85, 502] width 60 height 22
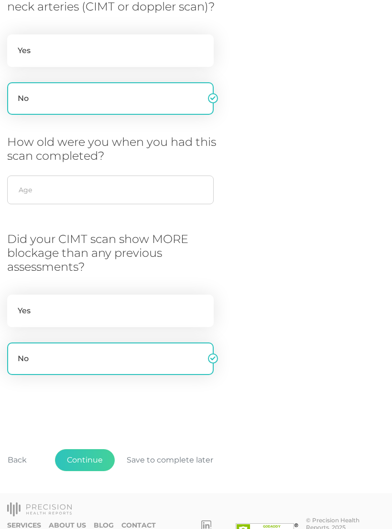
click at [88, 456] on button "Continue" at bounding box center [85, 461] width 60 height 22
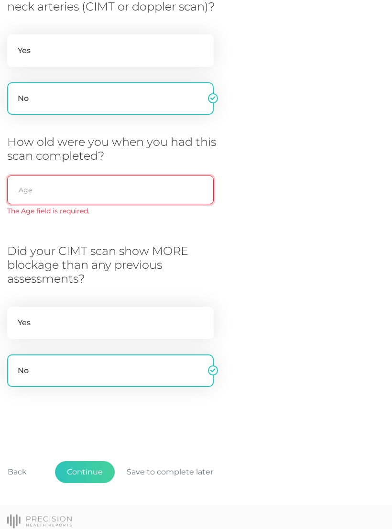
click at [94, 188] on input "text" at bounding box center [110, 190] width 207 height 29
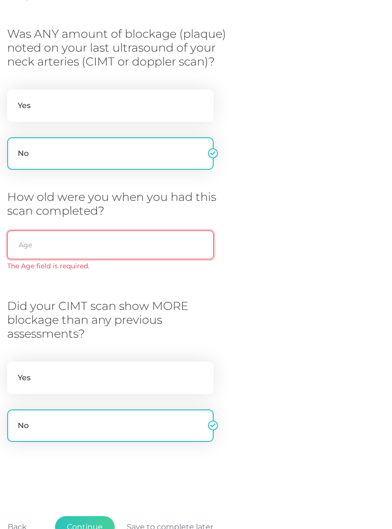
scroll to position [159, 0]
type input "64"
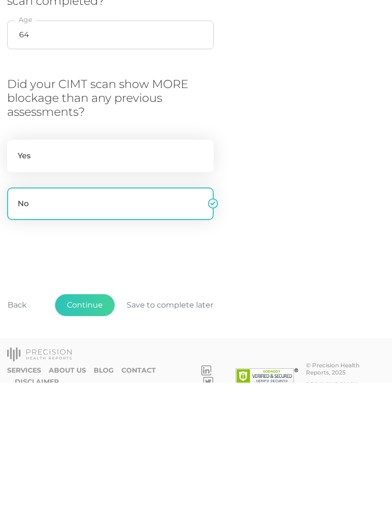
click at [88, 440] on button "Continue" at bounding box center [85, 451] width 60 height 22
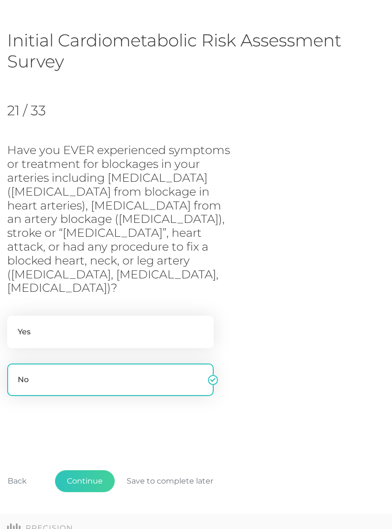
click at [93, 470] on button "Continue" at bounding box center [85, 481] width 60 height 22
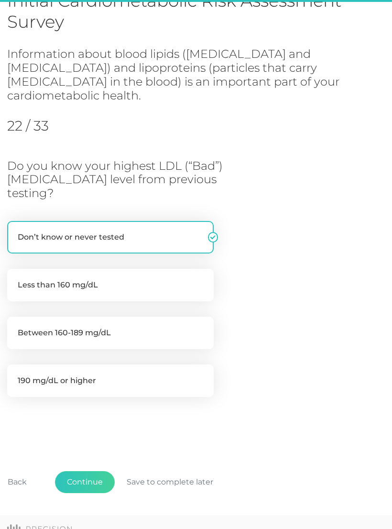
scroll to position [86, 0]
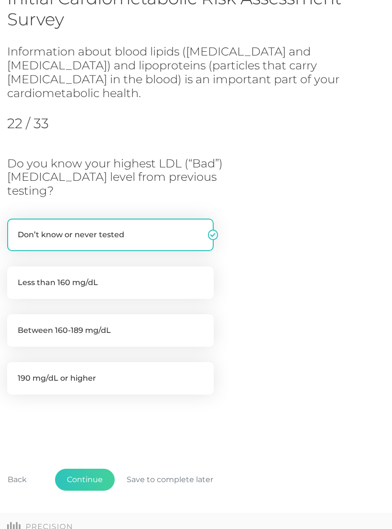
click at [179, 266] on label "Less than 160 mg/dL" at bounding box center [110, 282] width 207 height 33
click at [15, 266] on input "Less than 160 mg/dL" at bounding box center [11, 271] width 8 height 10
radio input "true"
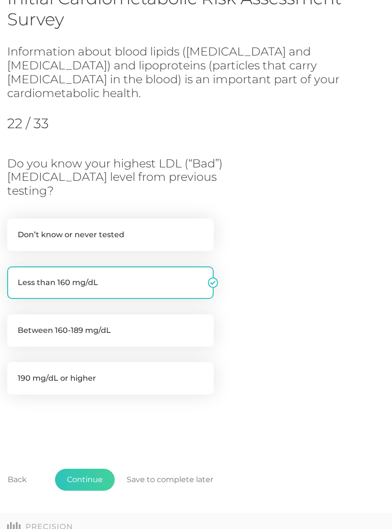
click at [89, 469] on button "Continue" at bounding box center [85, 480] width 60 height 22
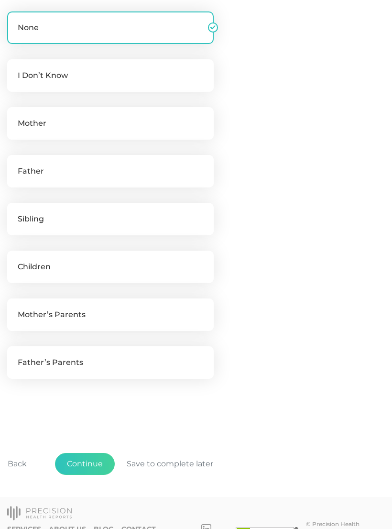
scroll to position [309, 0]
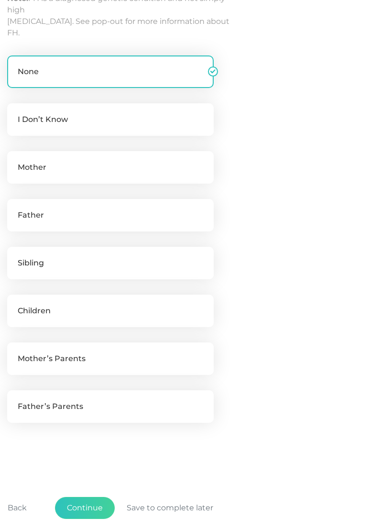
click at [98, 503] on button "Continue" at bounding box center [85, 508] width 60 height 22
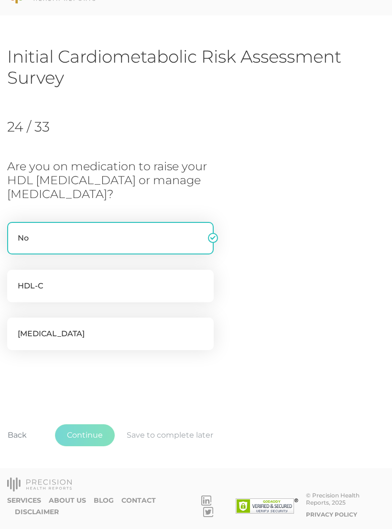
scroll to position [11, 0]
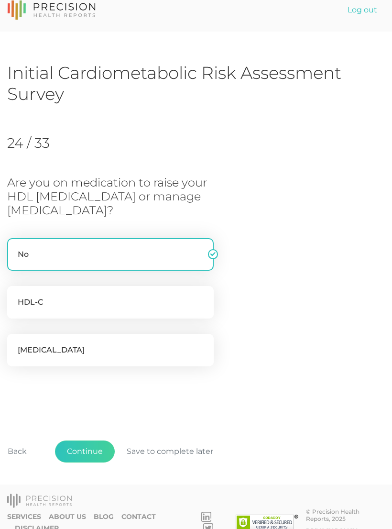
click at [88, 448] on button "Continue" at bounding box center [85, 451] width 60 height 22
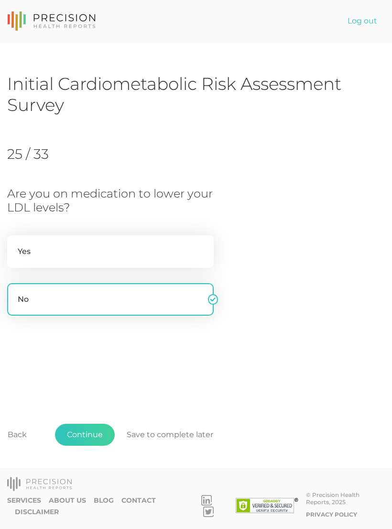
click at [101, 254] on label "Yes" at bounding box center [110, 251] width 207 height 33
click at [15, 245] on input "Yes" at bounding box center [11, 240] width 8 height 10
radio input "true"
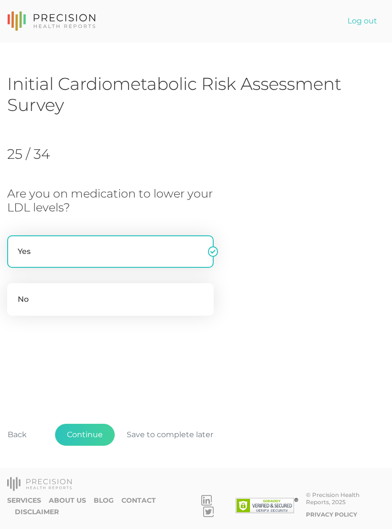
click at [91, 446] on button "Continue" at bounding box center [85, 435] width 60 height 22
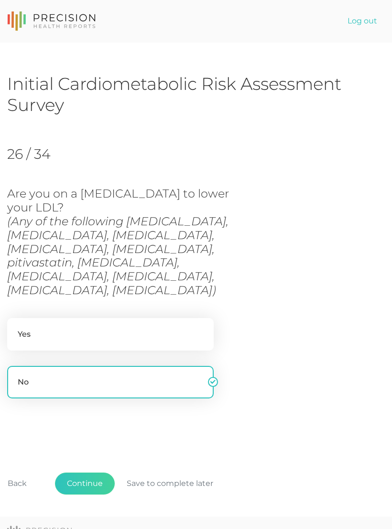
click at [76, 318] on label "Yes" at bounding box center [110, 334] width 207 height 33
click at [15, 318] on input "Yes" at bounding box center [11, 323] width 8 height 10
radio input "true"
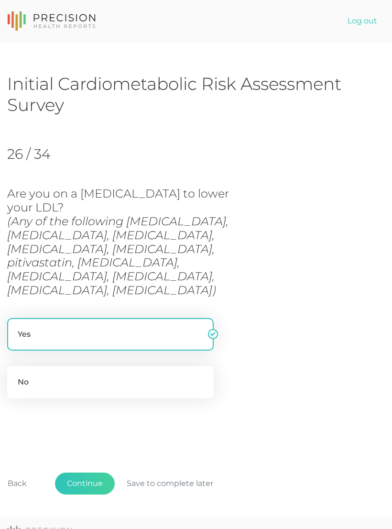
click at [93, 473] on button "Continue" at bounding box center [85, 484] width 60 height 22
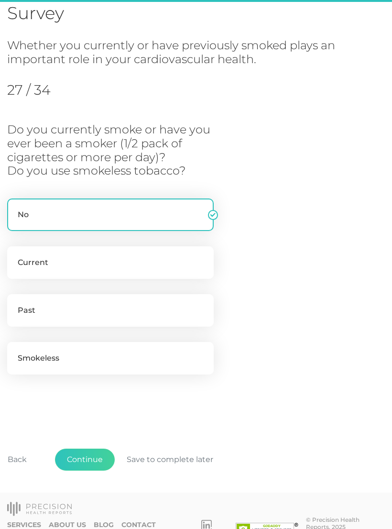
scroll to position [99, 0]
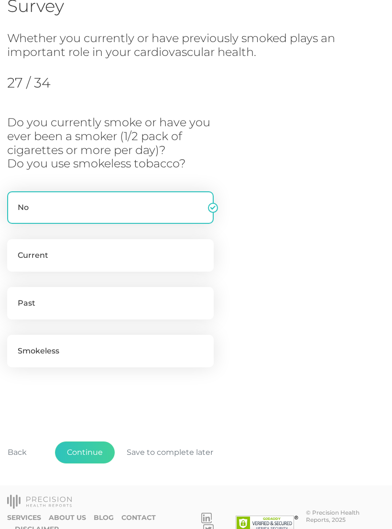
click at [89, 454] on button "Continue" at bounding box center [85, 452] width 60 height 22
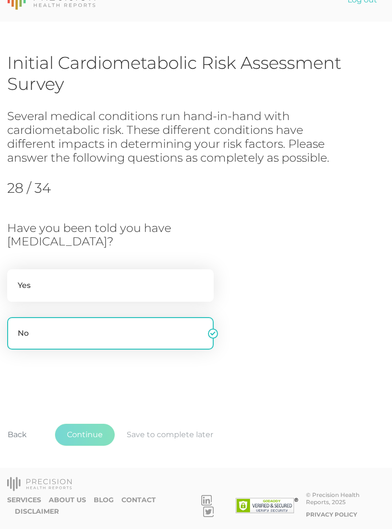
scroll to position [3, 0]
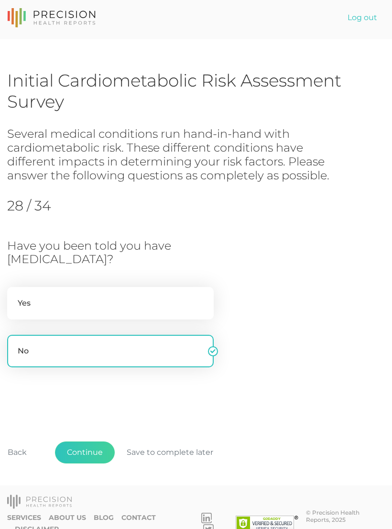
click at [92, 455] on button "Continue" at bounding box center [85, 452] width 60 height 22
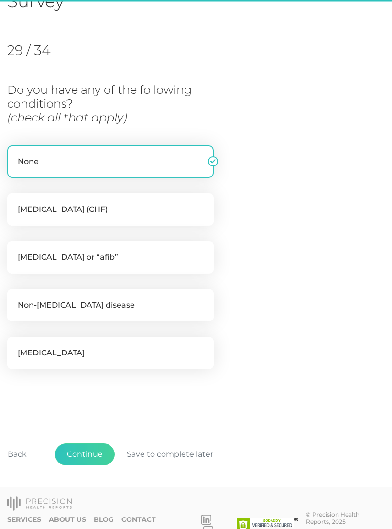
scroll to position [107, 0]
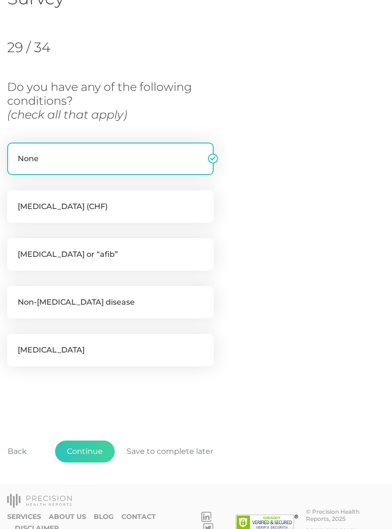
click at [92, 455] on button "Continue" at bounding box center [85, 451] width 60 height 22
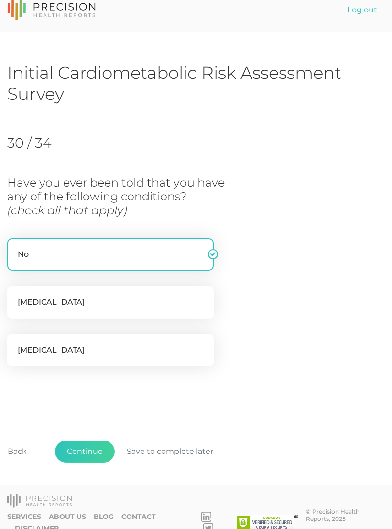
click at [88, 450] on button "Continue" at bounding box center [85, 451] width 60 height 22
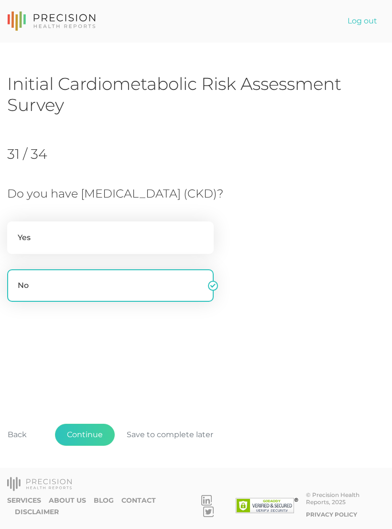
click at [87, 446] on button "Continue" at bounding box center [85, 435] width 60 height 22
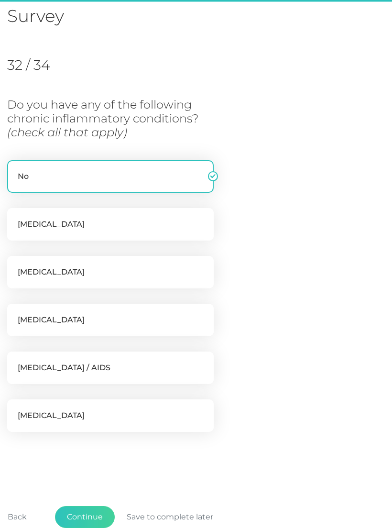
scroll to position [131, 0]
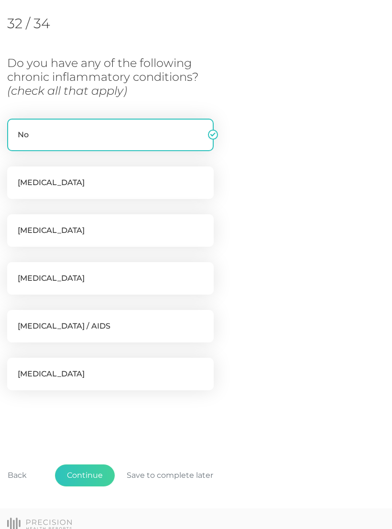
click at [92, 476] on button "Continue" at bounding box center [85, 475] width 60 height 22
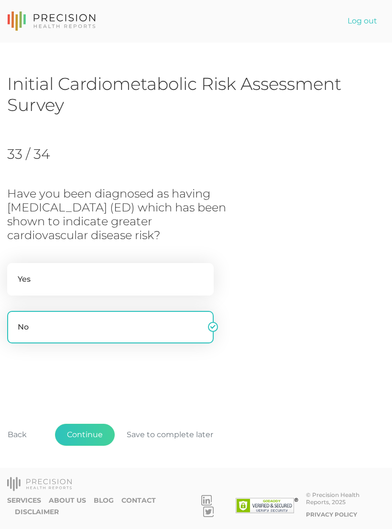
click at [90, 446] on button "Continue" at bounding box center [85, 435] width 60 height 22
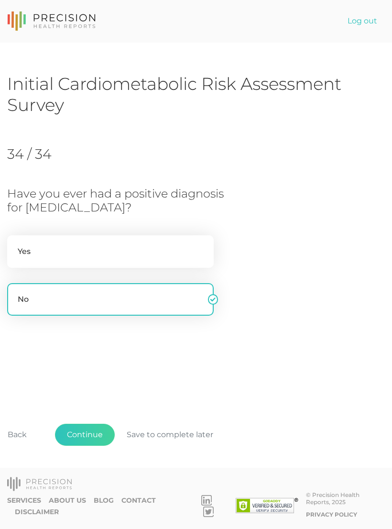
click at [51, 259] on label "Yes" at bounding box center [110, 251] width 207 height 33
click at [15, 245] on input "Yes" at bounding box center [11, 240] width 8 height 10
radio input "true"
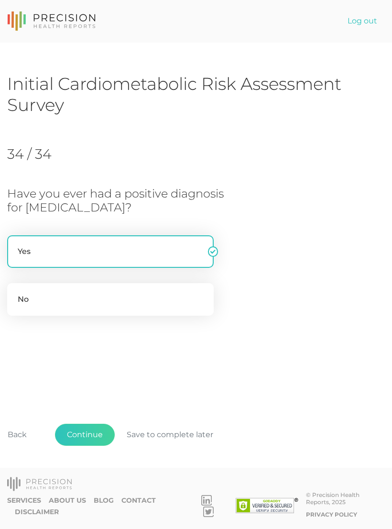
click at [91, 446] on button "Continue" at bounding box center [85, 435] width 60 height 22
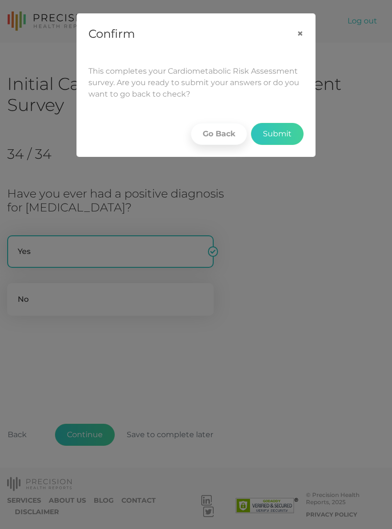
click at [274, 134] on button "Submit" at bounding box center [277, 134] width 53 height 22
